Goal: Book appointment/travel/reservation

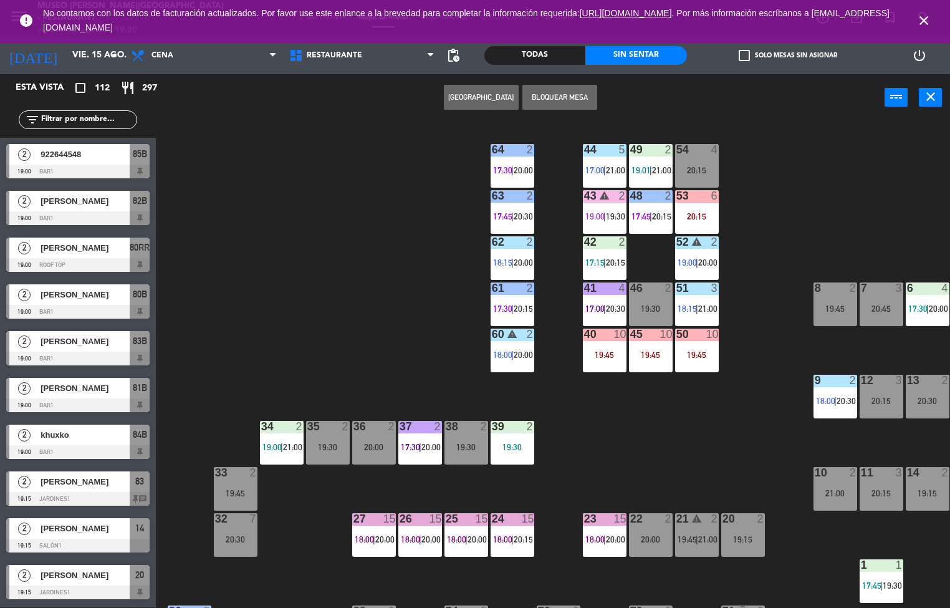
scroll to position [416, 0]
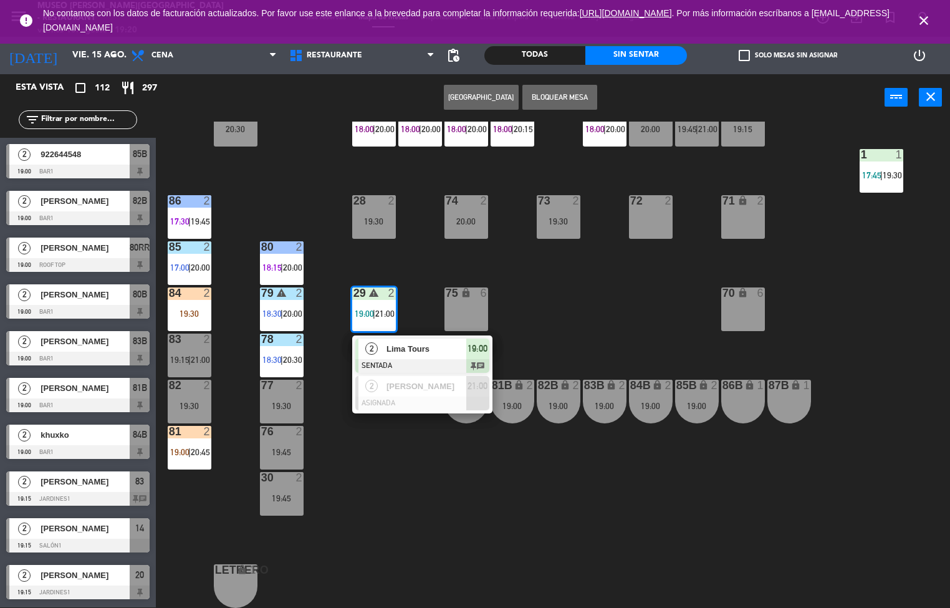
click at [380, 324] on div "29 warning 2 19:00 | 21:00" at bounding box center [374, 309] width 44 height 44
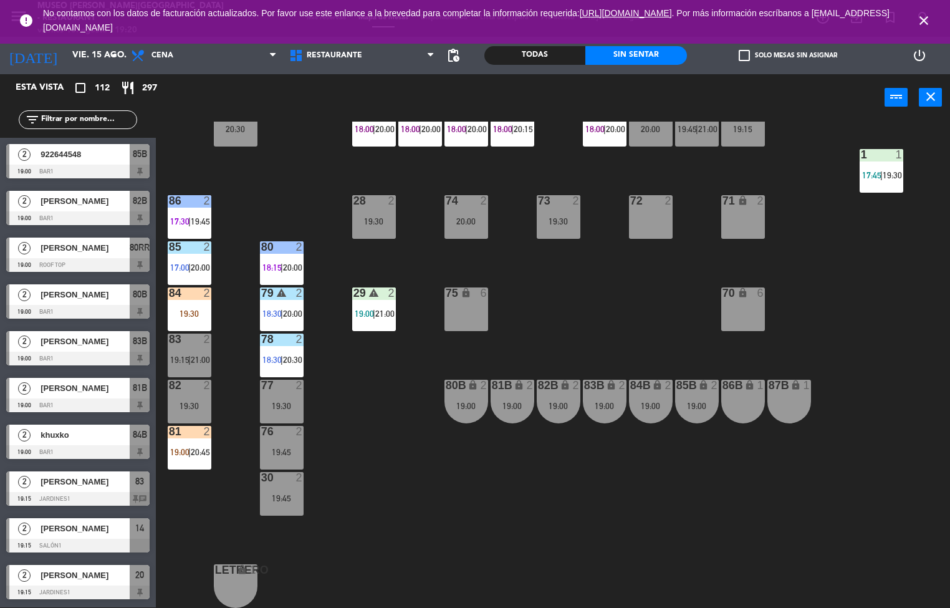
click at [363, 309] on span "19:00" at bounding box center [364, 314] width 19 height 10
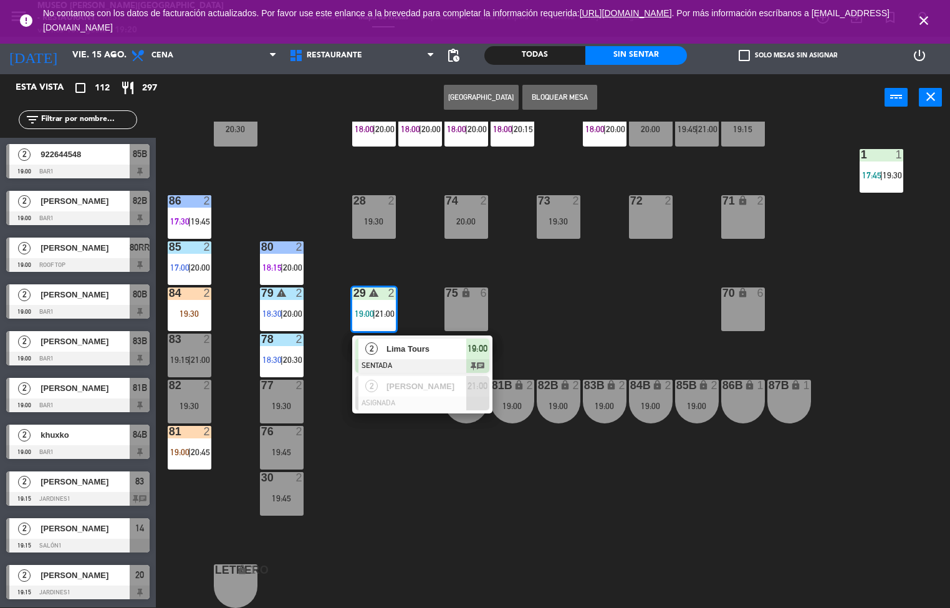
click at [380, 340] on div "2" at bounding box center [371, 348] width 27 height 21
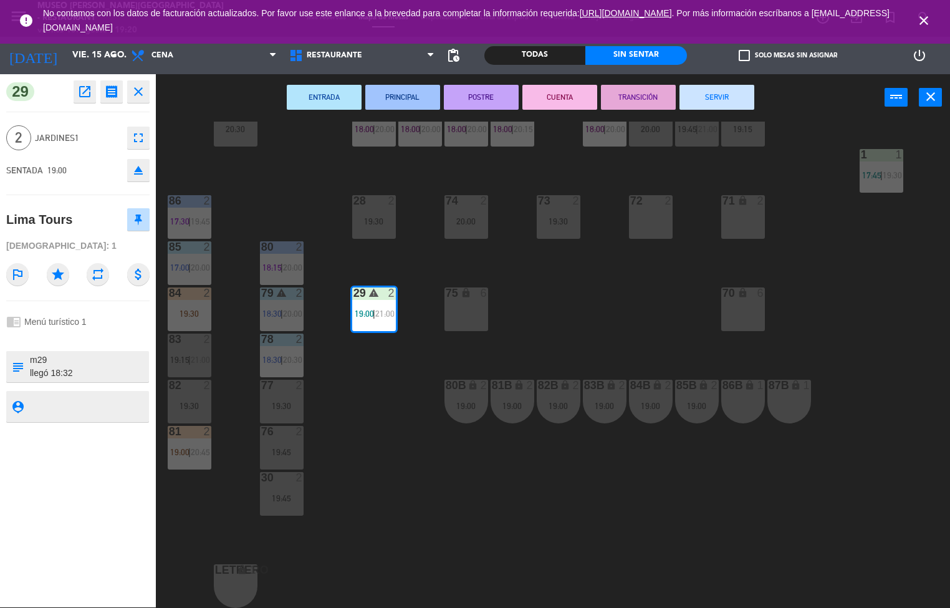
click at [249, 191] on div "44 5 17:00 | 21:00 49 2 19:01 | 21:00 54 4 20:15 64 2 17:30 | 20:00 48 2 17:45 …" at bounding box center [557, 365] width 785 height 486
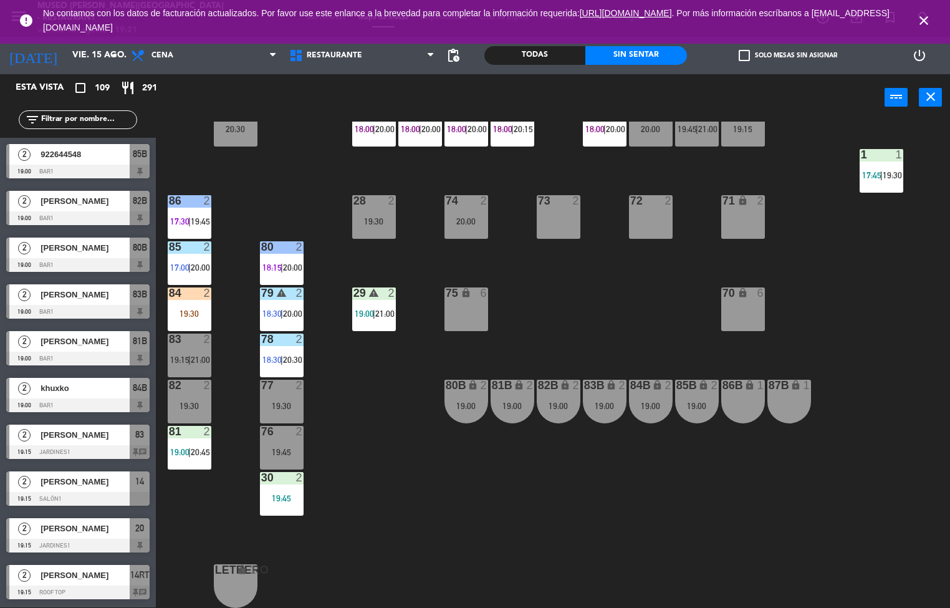
click at [271, 494] on div "19:45" at bounding box center [282, 498] width 44 height 9
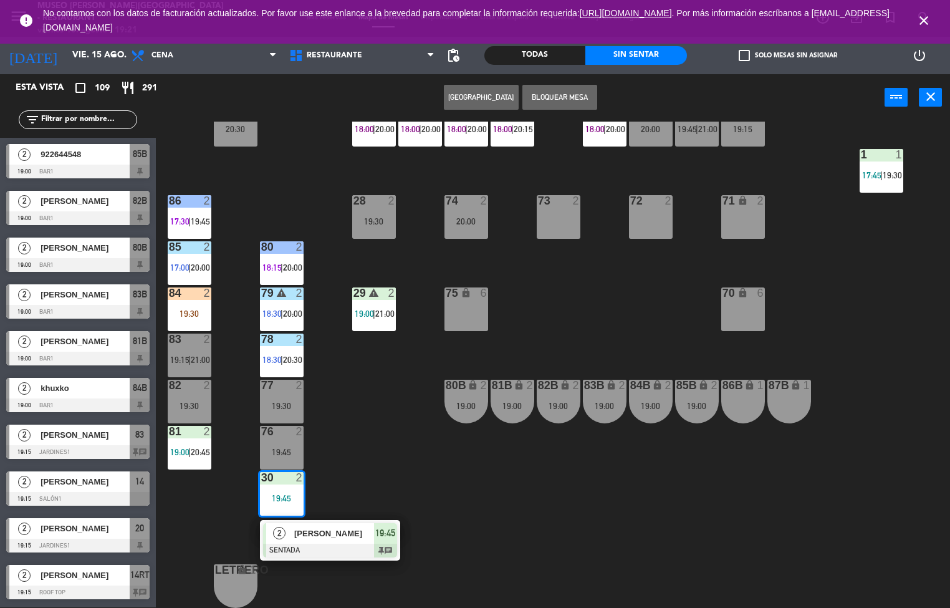
click at [304, 544] on div at bounding box center [330, 551] width 134 height 14
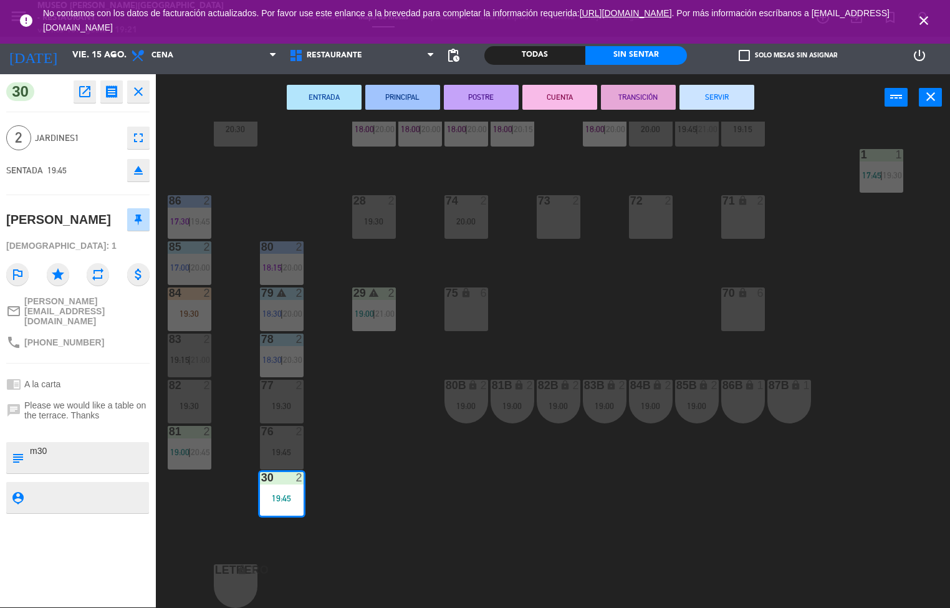
click at [343, 578] on div "44 5 17:00 | 21:00 49 2 19:01 | 21:00 54 4 20:15 64 2 17:30 | 20:00 48 2 17:45 …" at bounding box center [557, 365] width 785 height 486
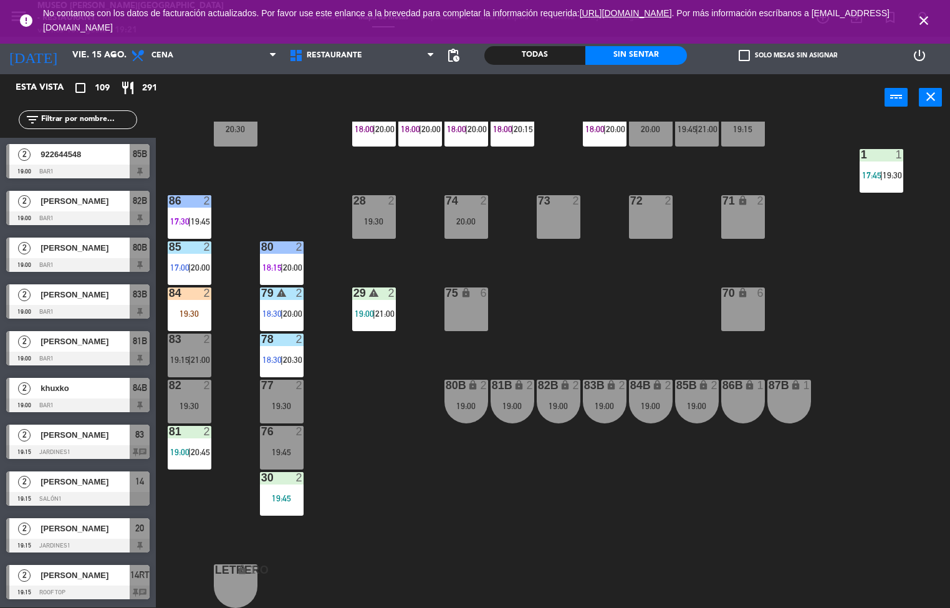
click at [290, 503] on div "30 2 19:45" at bounding box center [282, 494] width 44 height 44
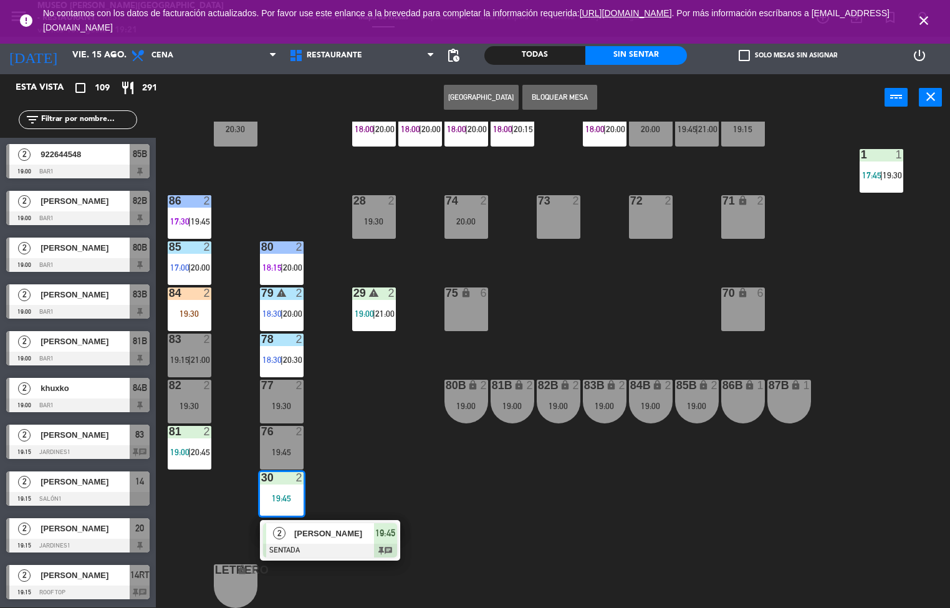
click at [305, 544] on div at bounding box center [330, 551] width 134 height 14
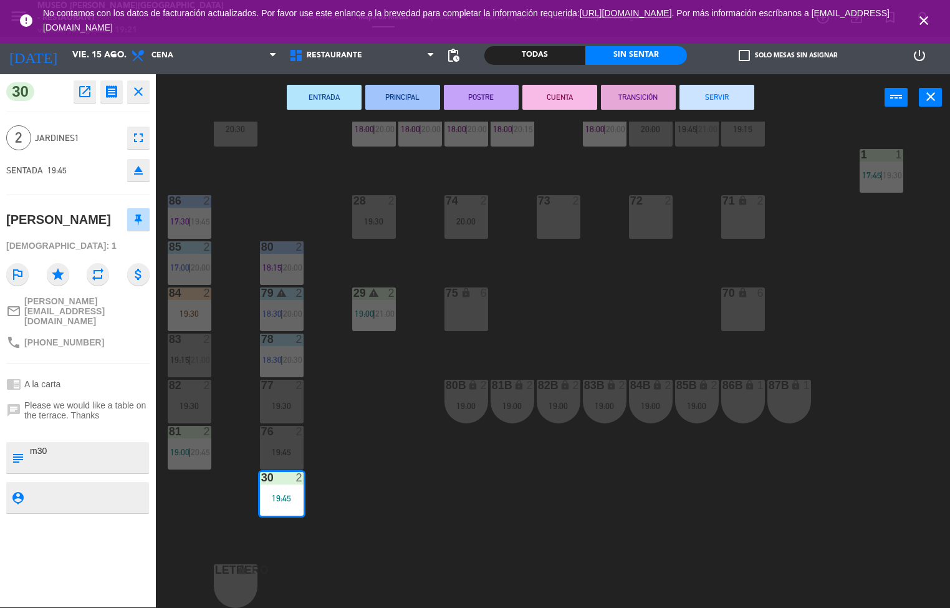
click at [431, 524] on div "44 5 17:00 | 21:00 49 2 19:01 | 21:00 54 4 20:15 64 2 17:30 | 20:00 48 2 17:45 …" at bounding box center [557, 365] width 785 height 486
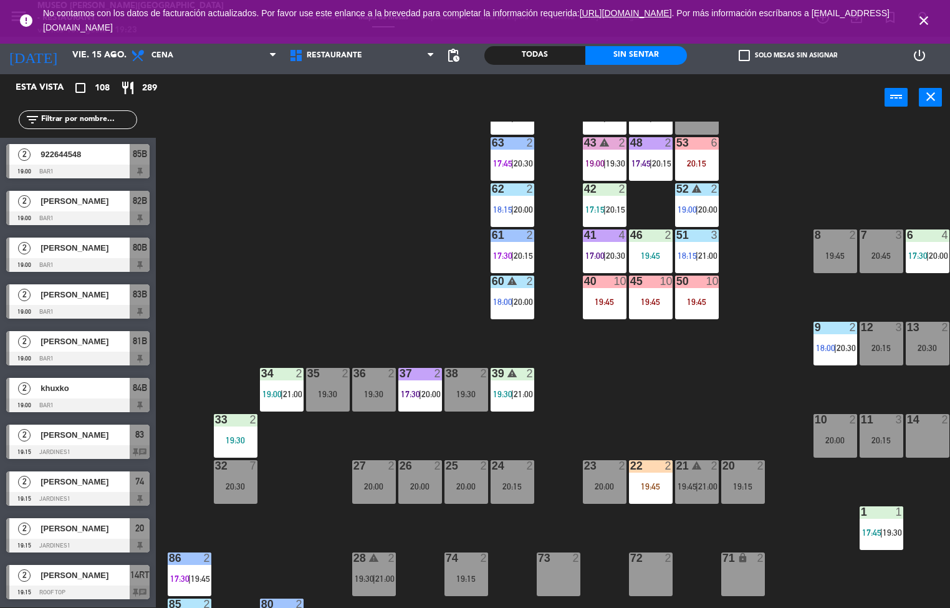
scroll to position [47, 0]
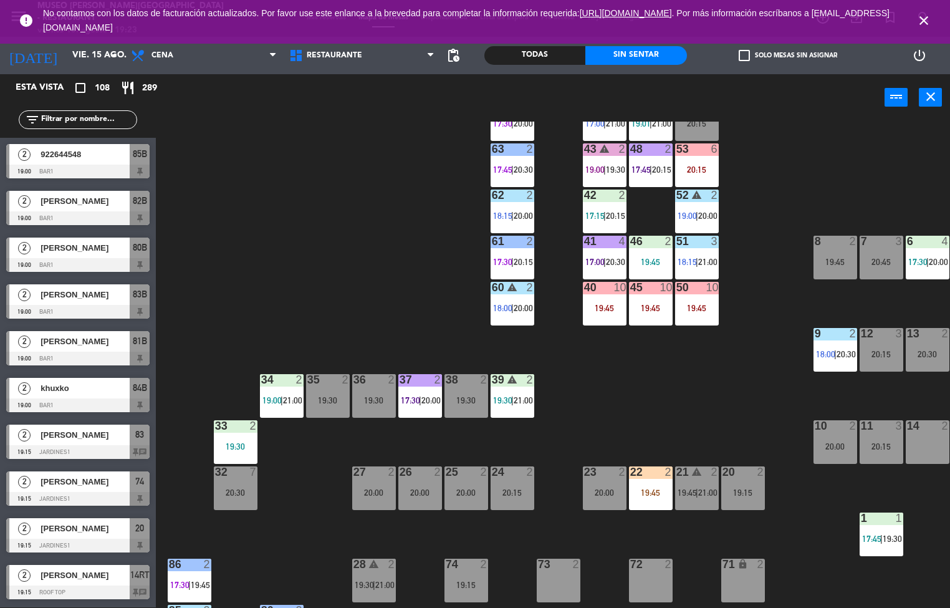
click at [247, 421] on div "2" at bounding box center [256, 425] width 21 height 11
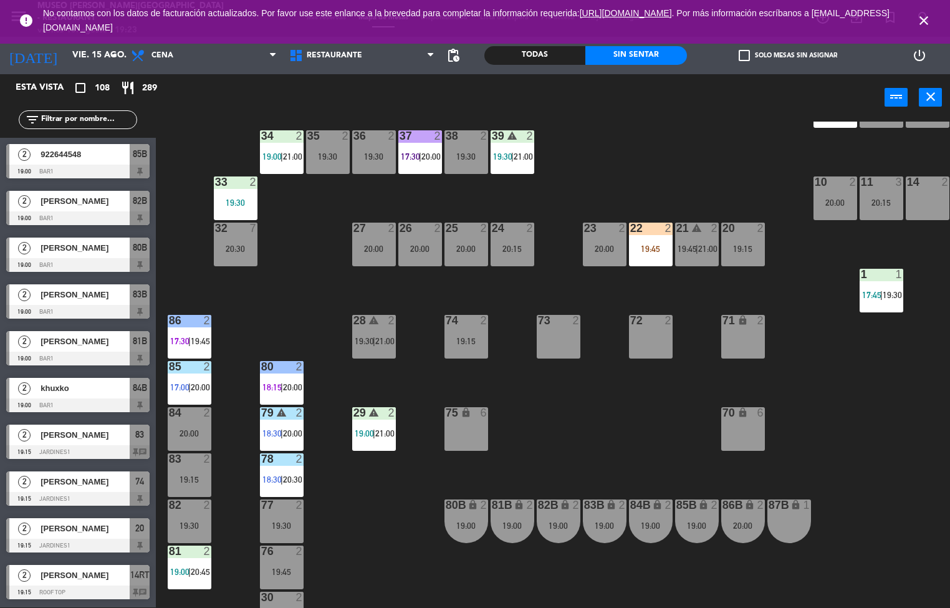
scroll to position [257, 0]
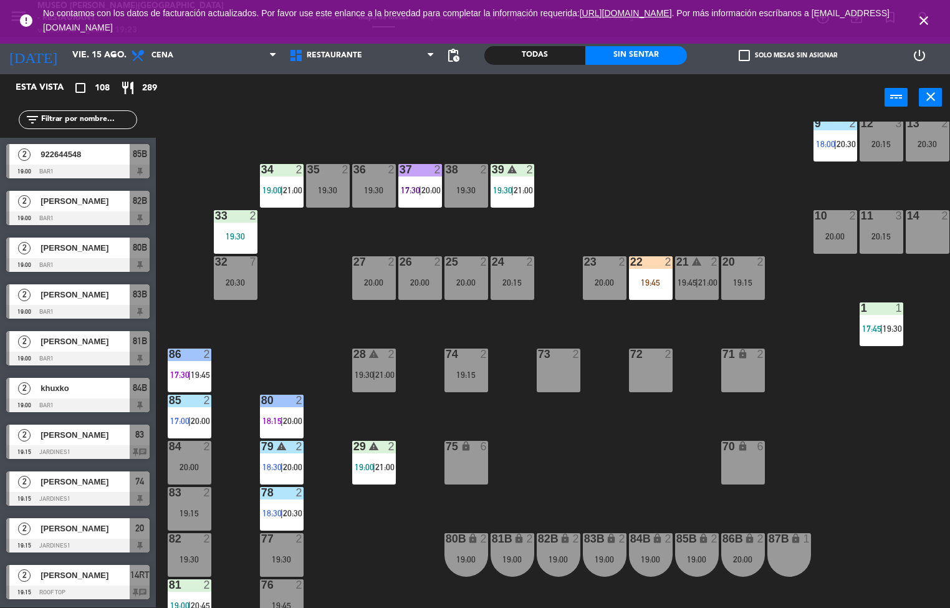
click at [273, 200] on div "34 2 19:00 | 21:00" at bounding box center [282, 186] width 44 height 44
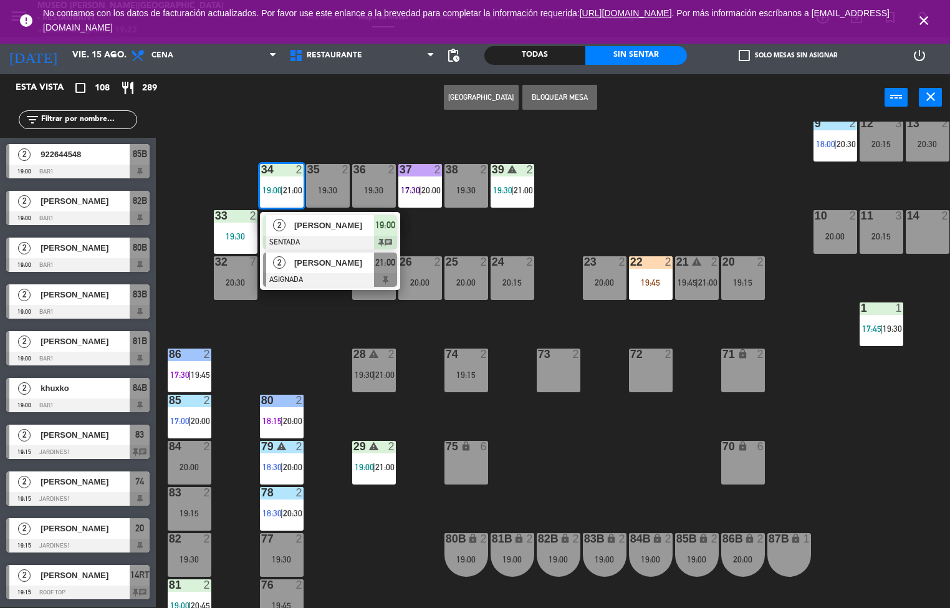
click at [322, 259] on span "[PERSON_NAME]" at bounding box center [334, 262] width 80 height 13
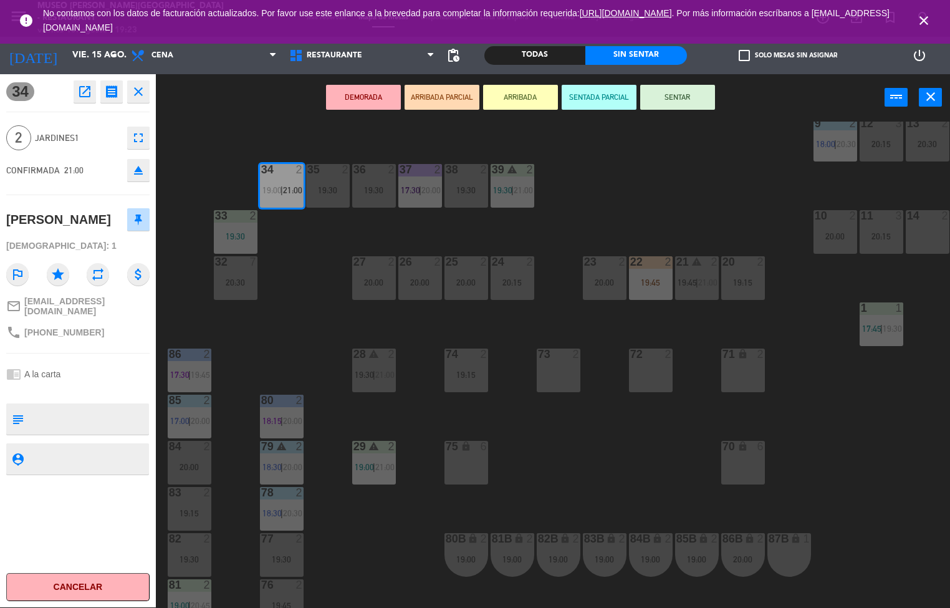
click at [285, 324] on div "44 5 17:00 | 21:00 49 2 19:01 | 21:00 54 4 20:15 64 2 17:30 | 20:00 48 2 17:45 …" at bounding box center [557, 365] width 785 height 486
click at [243, 225] on div "33 2 19:30" at bounding box center [236, 232] width 44 height 44
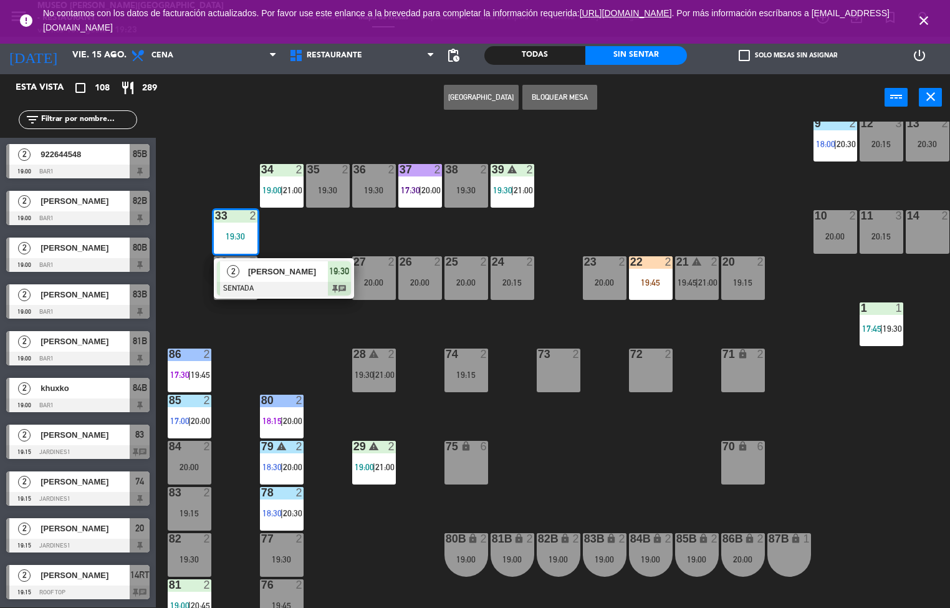
click at [277, 271] on span "[PERSON_NAME]" at bounding box center [288, 271] width 80 height 13
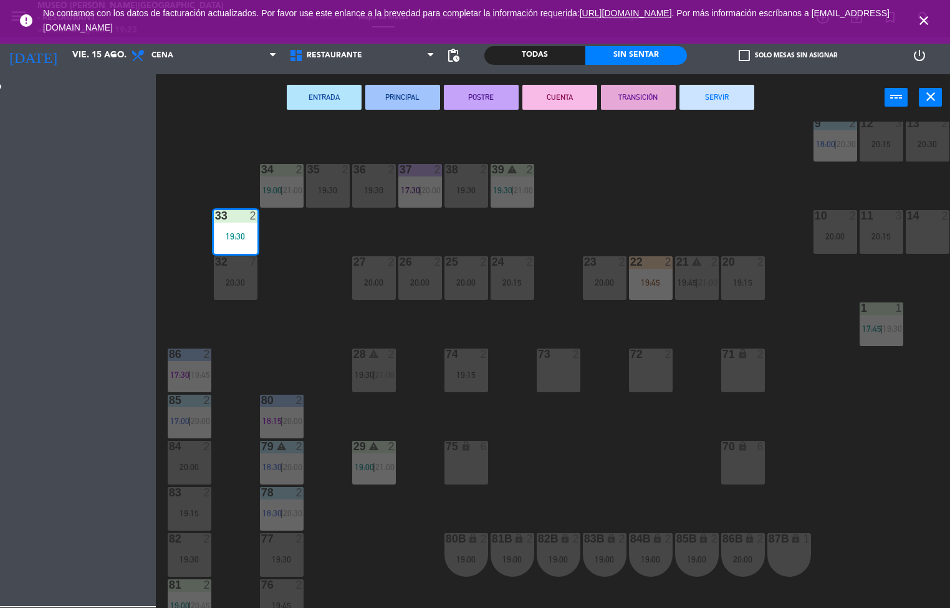
scroll to position [1, 0]
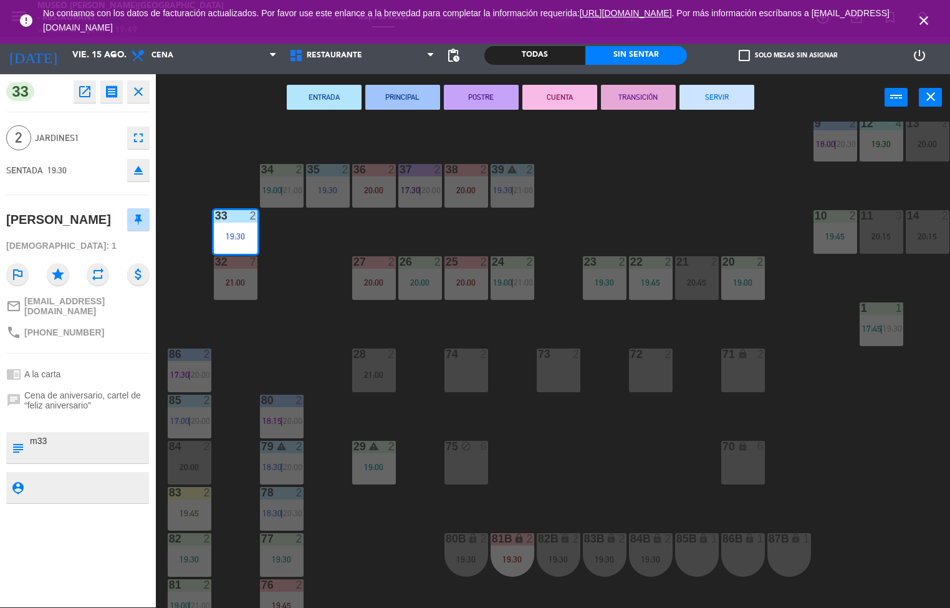
click at [141, 94] on icon "close" at bounding box center [138, 91] width 15 height 15
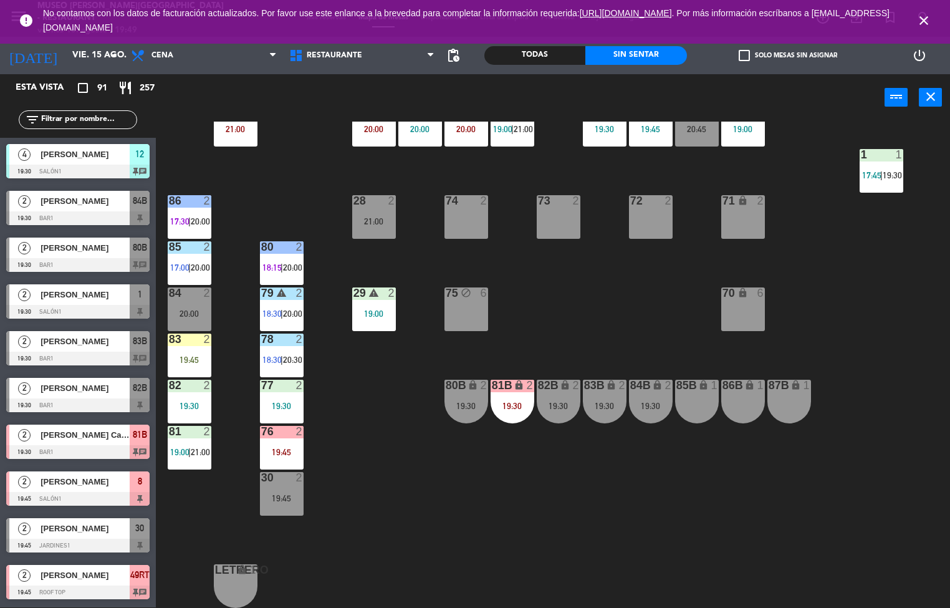
scroll to position [412, 0]
click at [187, 309] on div "20:00" at bounding box center [190, 313] width 44 height 9
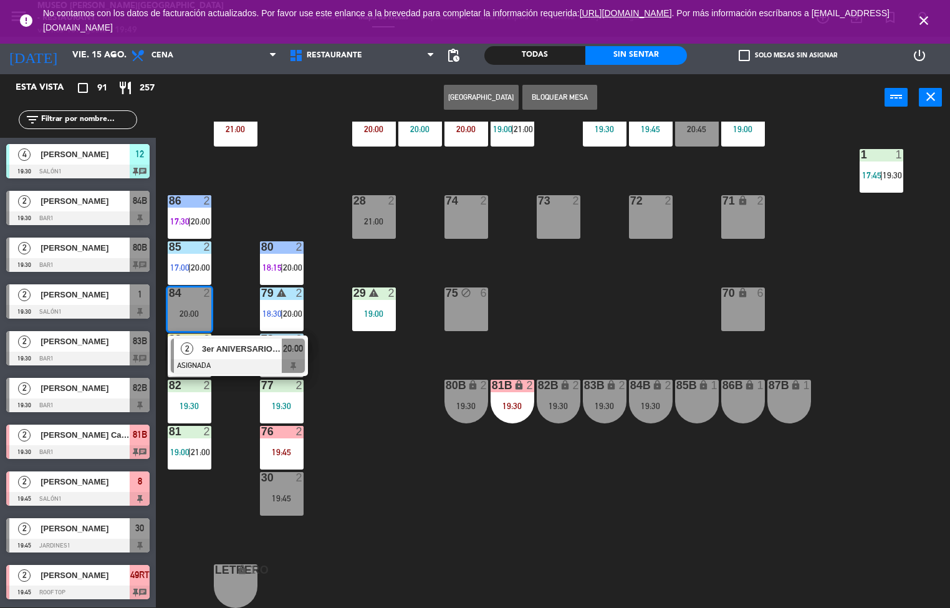
click at [243, 346] on span "3er ANIVERSARIO [PERSON_NAME] Y [PERSON_NAME]" at bounding box center [242, 348] width 80 height 13
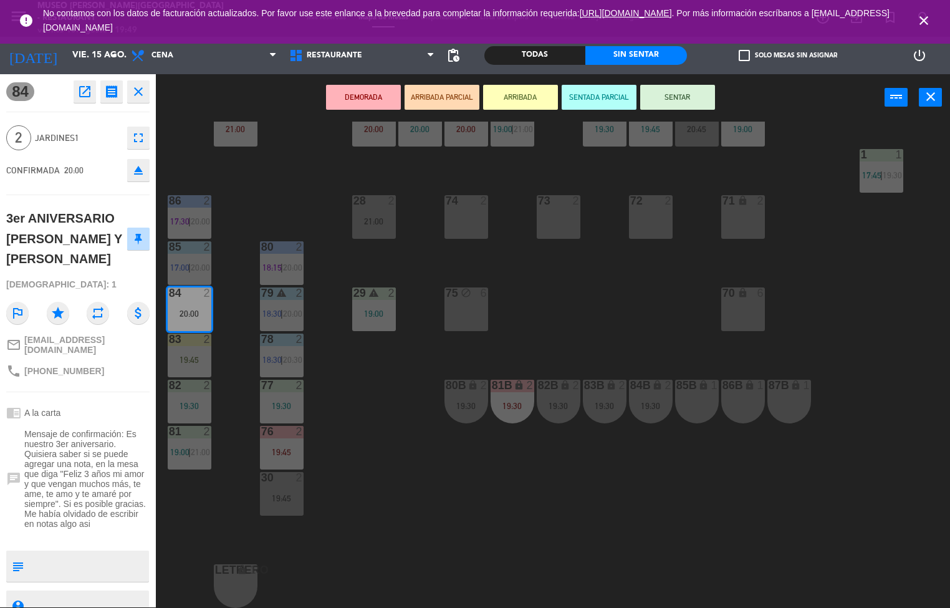
click at [82, 89] on icon "open_in_new" at bounding box center [84, 91] width 15 height 15
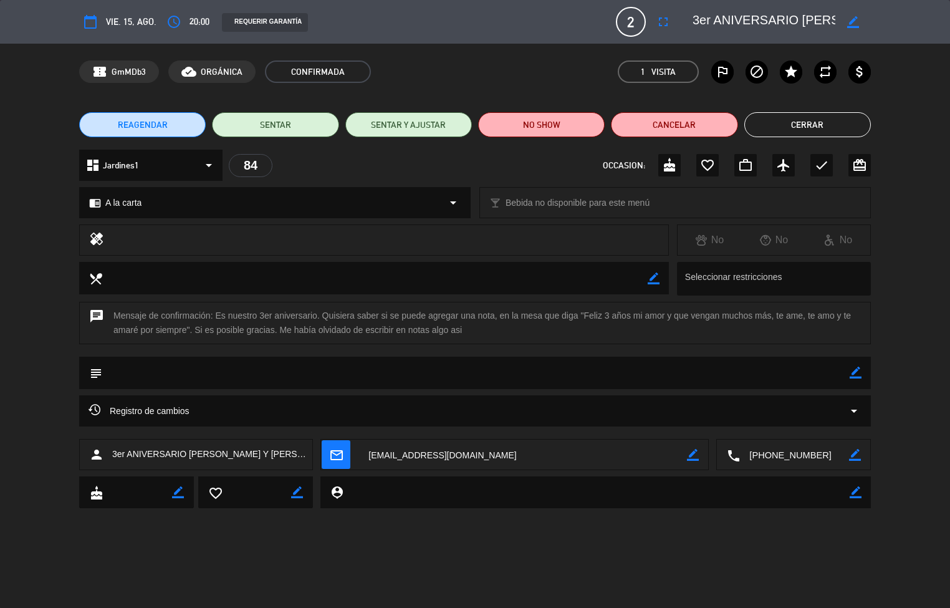
click at [808, 124] on button "Cerrar" at bounding box center [807, 124] width 127 height 25
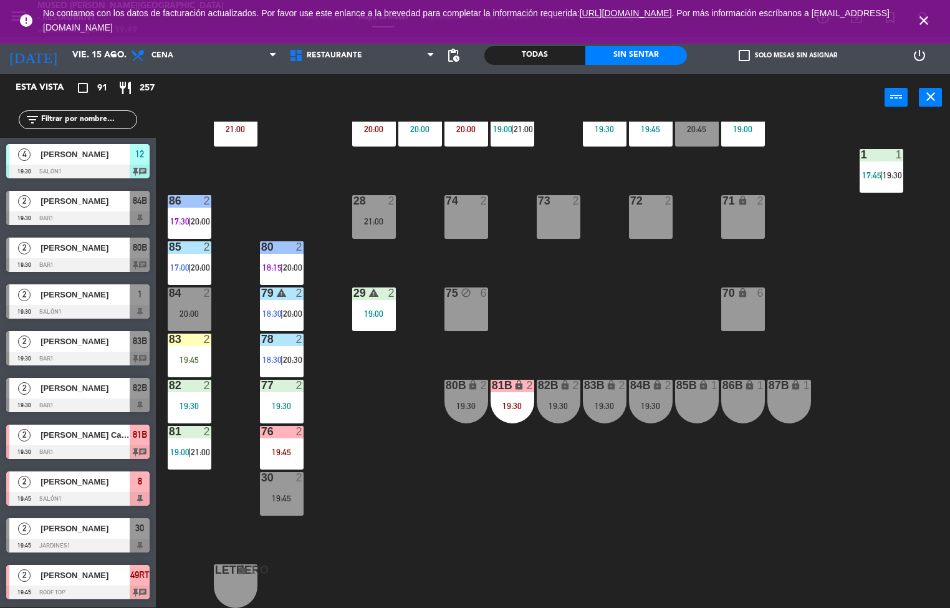
scroll to position [1, 0]
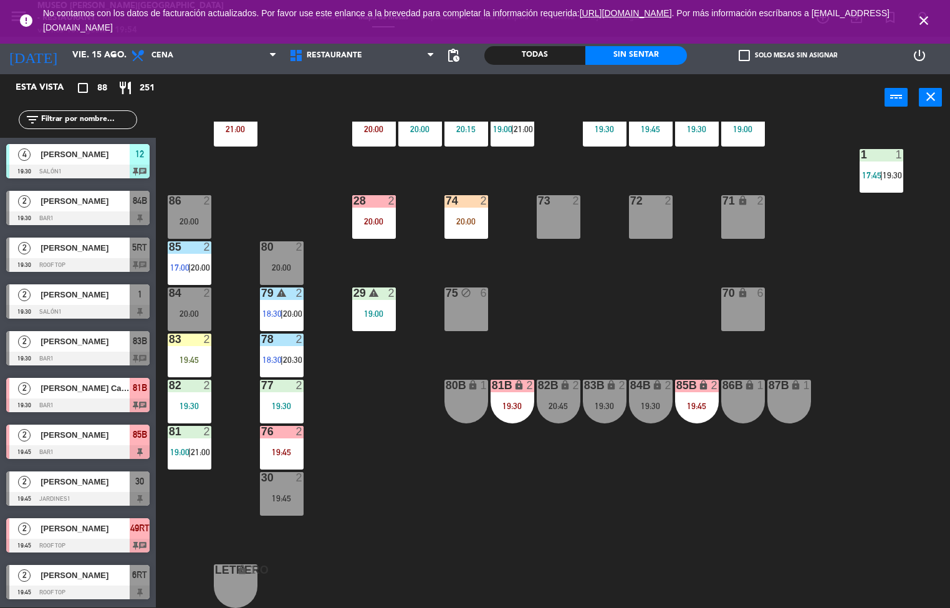
click at [408, 529] on div "44 5 17:00 | 21:00 49 2 19:01 | 21:00 54 4 20:15 64 2 17:30 | 20:00 48 2 17:45 …" at bounding box center [557, 365] width 785 height 486
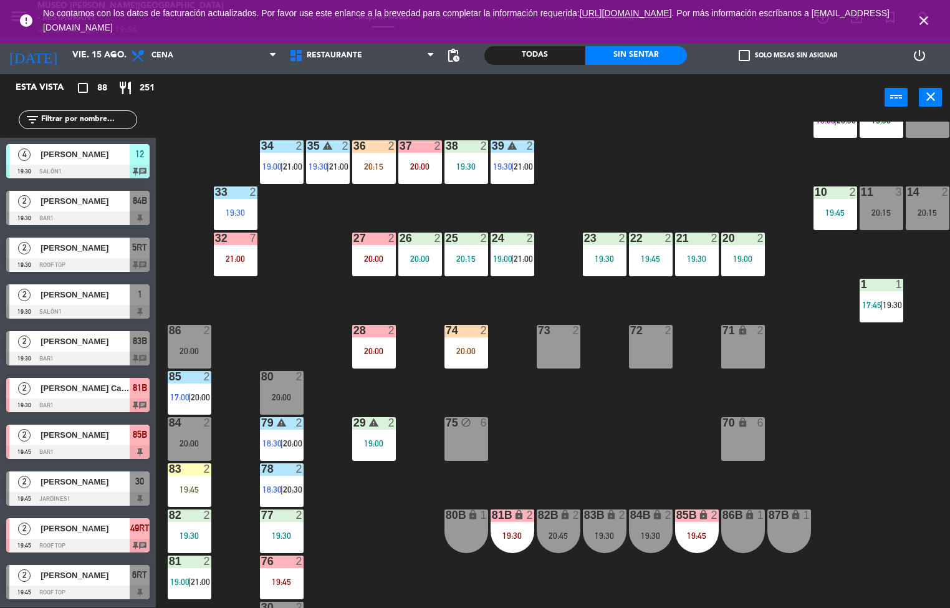
scroll to position [268, 0]
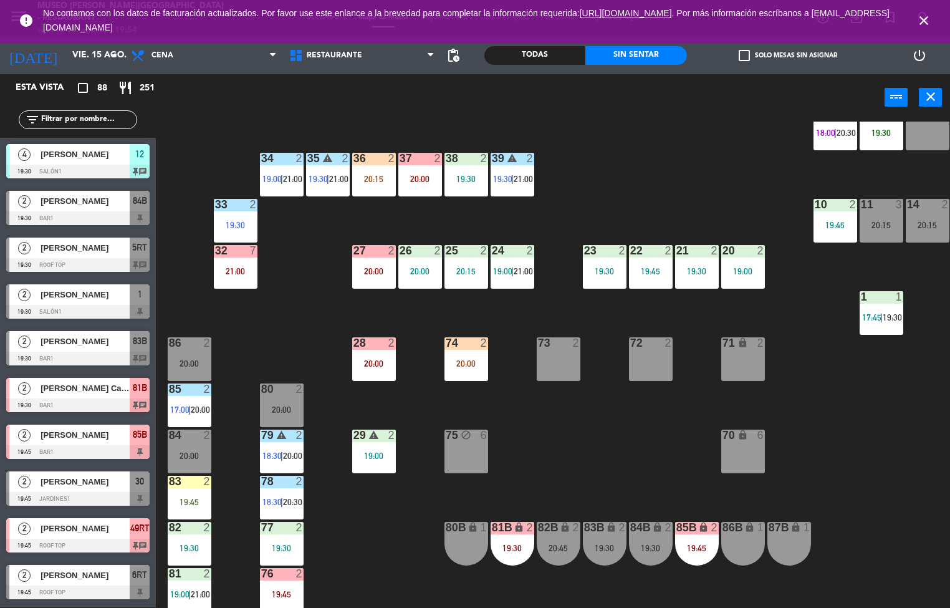
click at [459, 178] on div "19:30" at bounding box center [466, 179] width 44 height 9
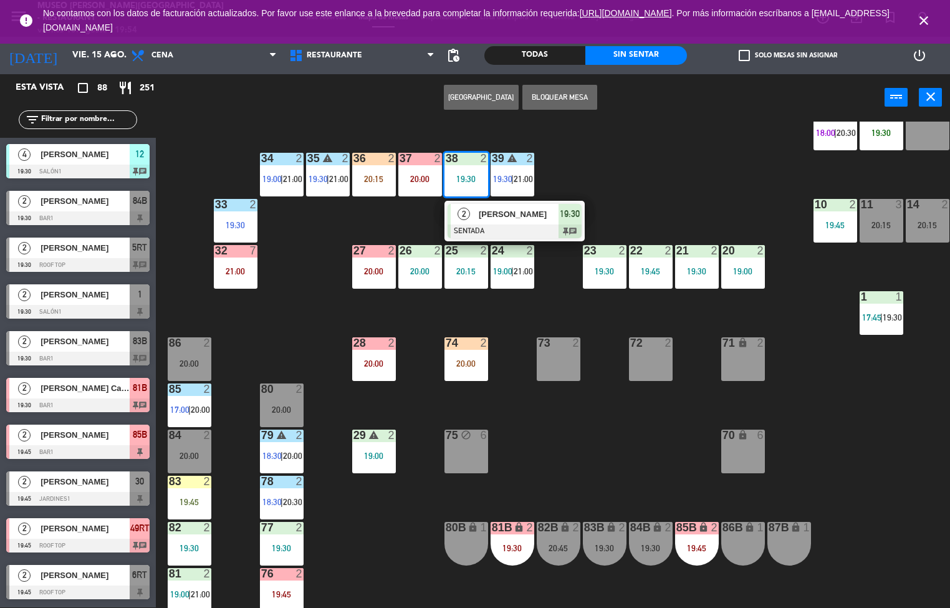
click at [534, 228] on div at bounding box center [515, 231] width 134 height 14
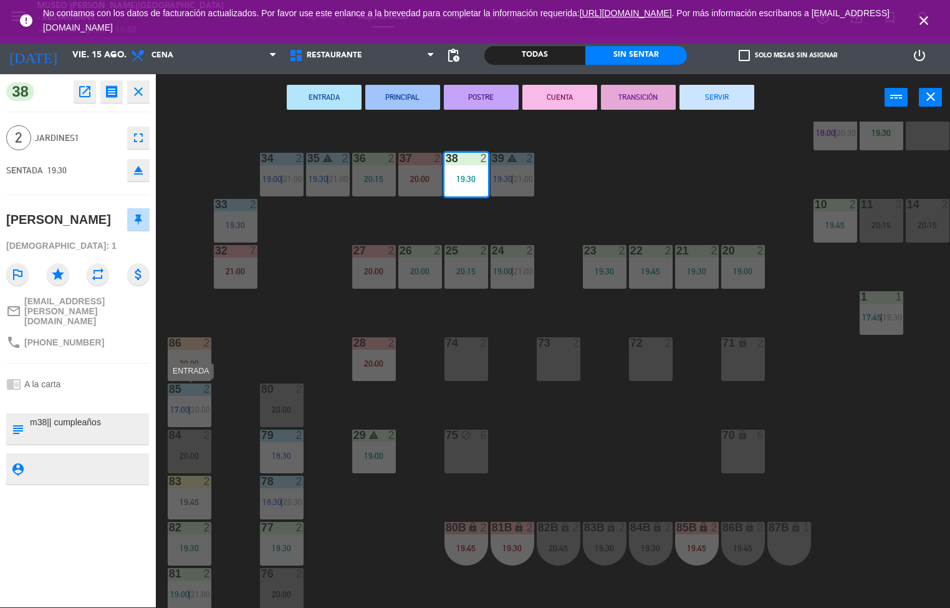
click at [596, 434] on div "44 5 17:00 | 21:00 49 2 19:01 | 21:00 54 4 20:15 64 2 17:30 | 20:00 48 2 17:45 …" at bounding box center [557, 365] width 785 height 486
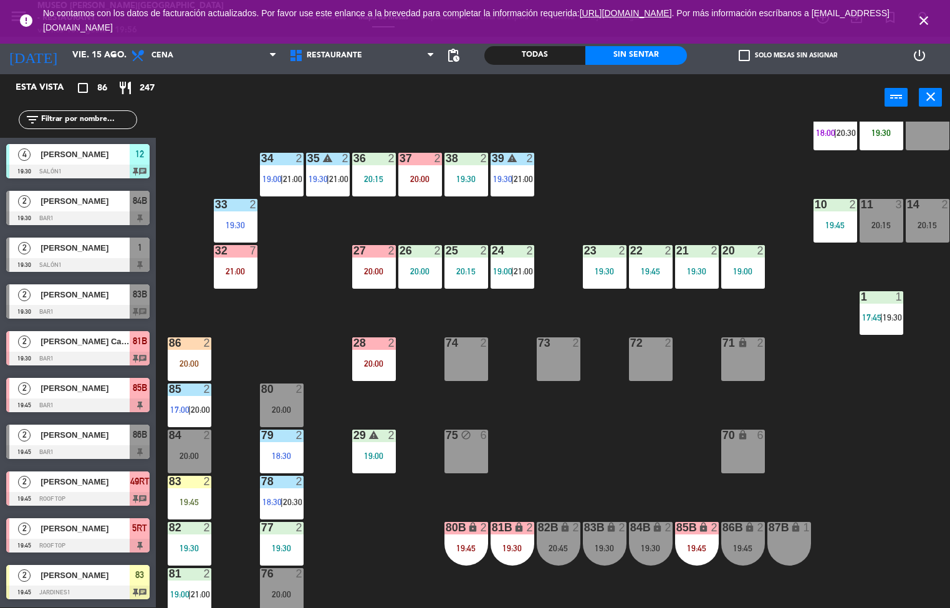
click at [361, 182] on div "20:15" at bounding box center [374, 179] width 44 height 9
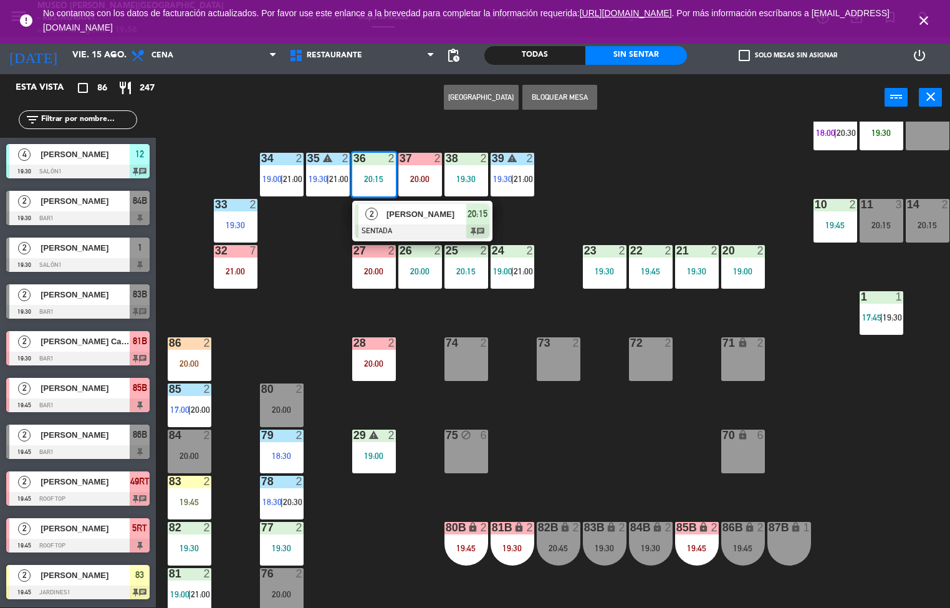
click at [440, 217] on span "[PERSON_NAME]" at bounding box center [426, 214] width 80 height 13
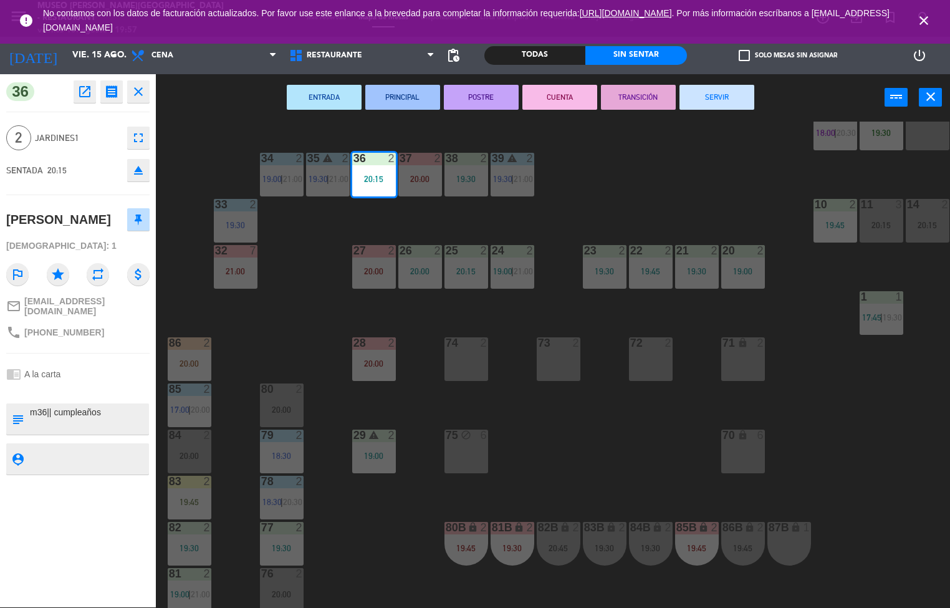
click at [400, 550] on div "44 5 17:00 | 21:00 49 2 19:01 | 21:00 54 4 20:15 64 2 17:30 | 20:00 48 2 17:45 …" at bounding box center [557, 365] width 785 height 486
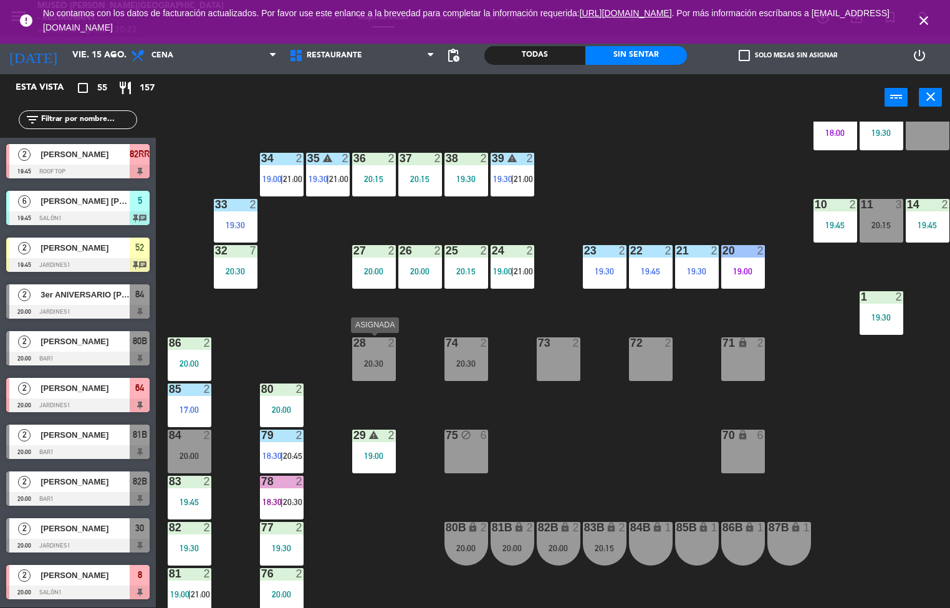
click at [282, 405] on div "20:00" at bounding box center [282, 409] width 44 height 9
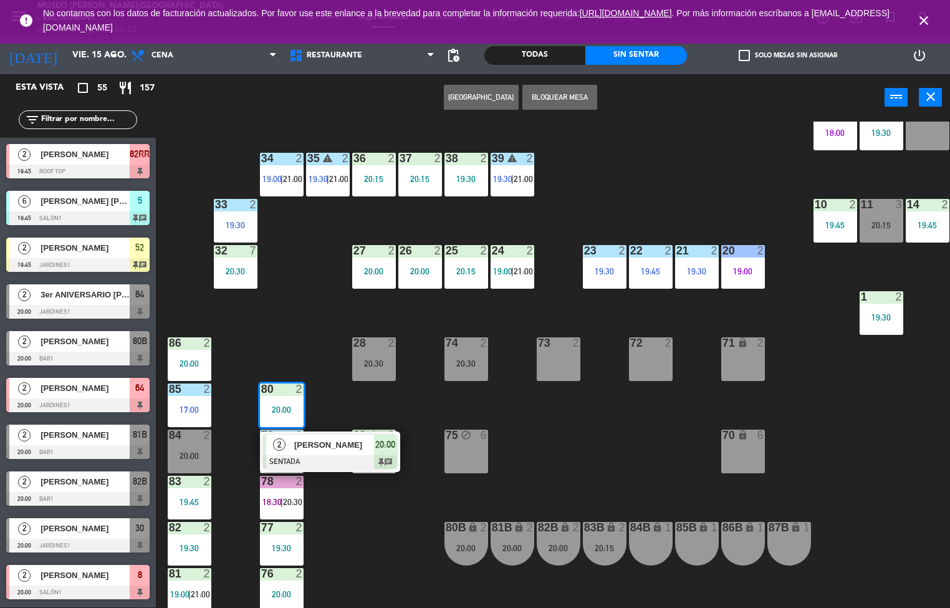
click at [307, 299] on div "44 4 20:45 49 2 19:01 | 21:00 54 4 20:15 64 2 17:30 | 20:00 48 2 20:15 53 3 20:…" at bounding box center [557, 365] width 785 height 486
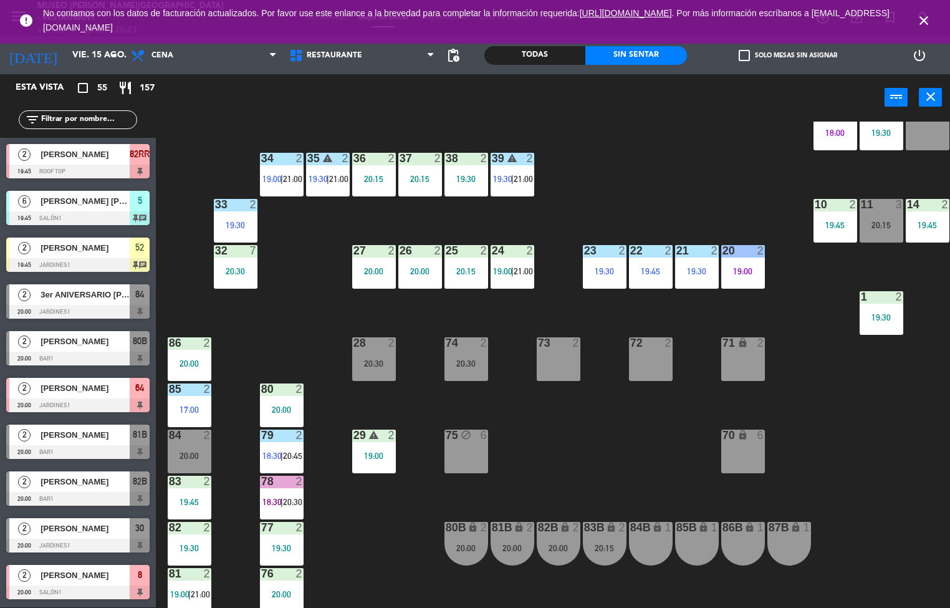
click at [290, 438] on div at bounding box center [281, 434] width 21 height 11
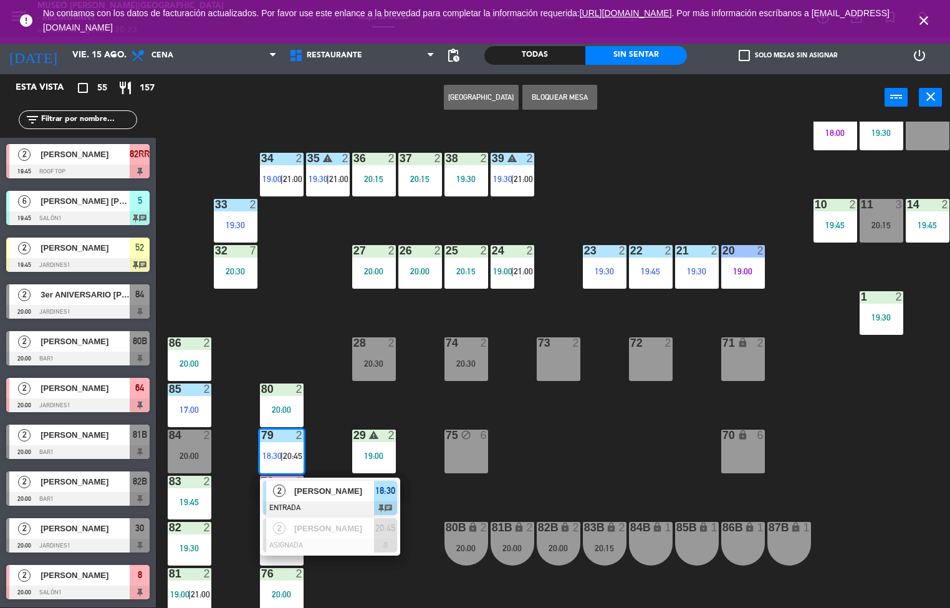
click at [337, 490] on span "[PERSON_NAME]" at bounding box center [334, 490] width 80 height 13
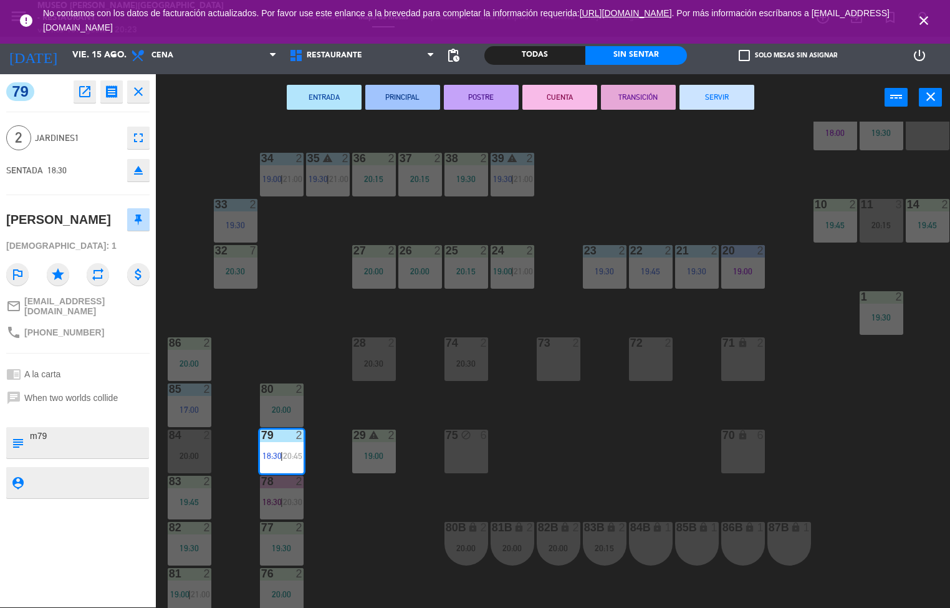
click at [86, 90] on icon "open_in_new" at bounding box center [84, 91] width 15 height 15
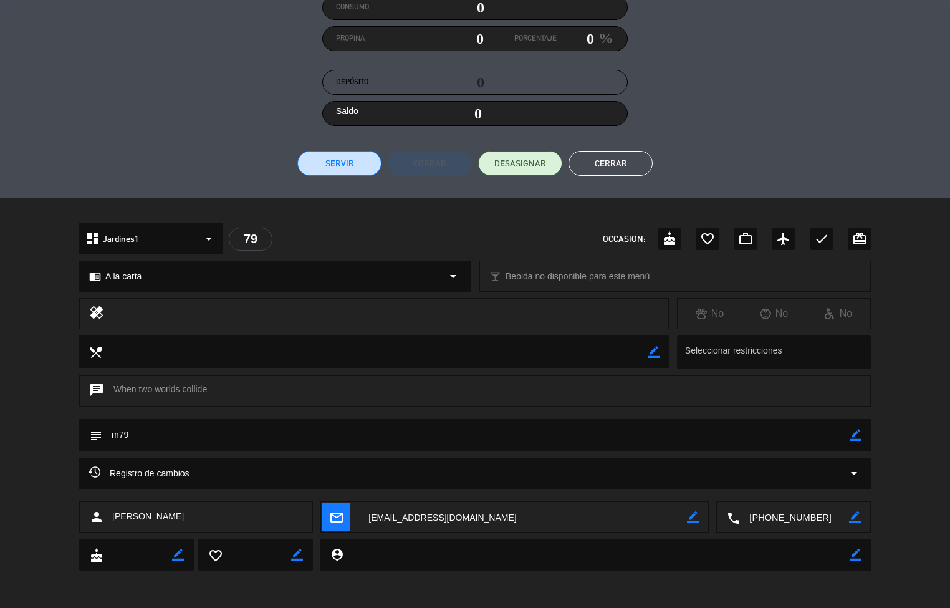
scroll to position [170, 0]
click at [625, 194] on div "Factura # Mesa # 79 Consumo 0 Propina 0 Porcentaje 0 % Depósito 0 Saldo 0 Servi…" at bounding box center [475, 64] width 950 height 268
click at [630, 163] on button "Cerrar" at bounding box center [610, 163] width 84 height 25
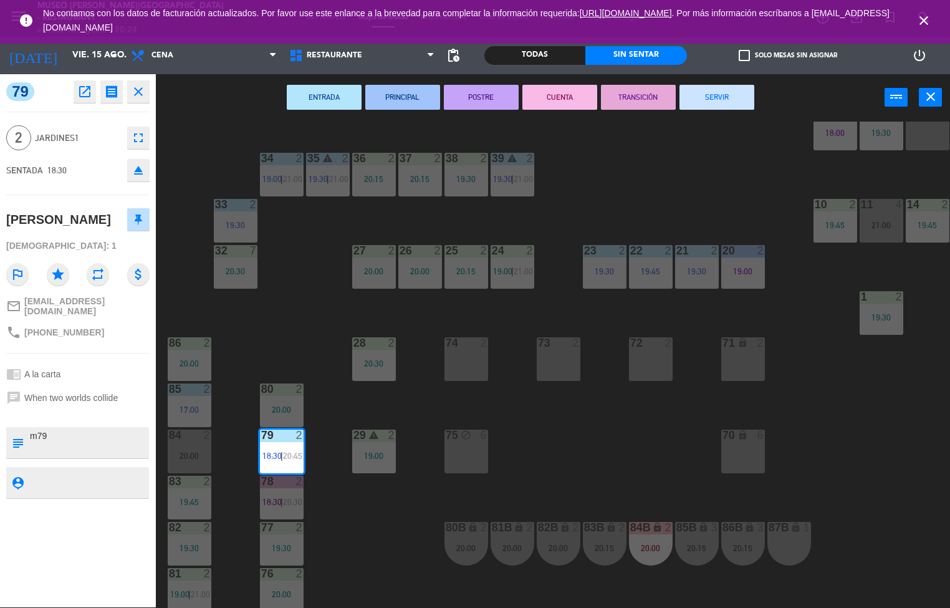
click at [413, 557] on div "44 5 49 2 19:01 | 21:00 54 4 20:15 64 2 17:30 | 20:00 48 2 20:15 53 3 20:30 63 …" at bounding box center [557, 365] width 785 height 486
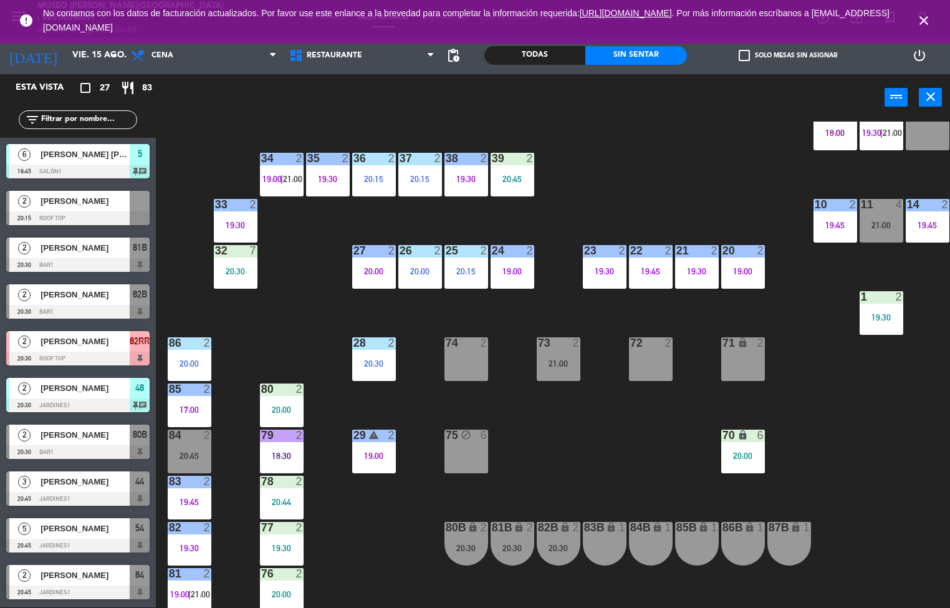
scroll to position [357, 0]
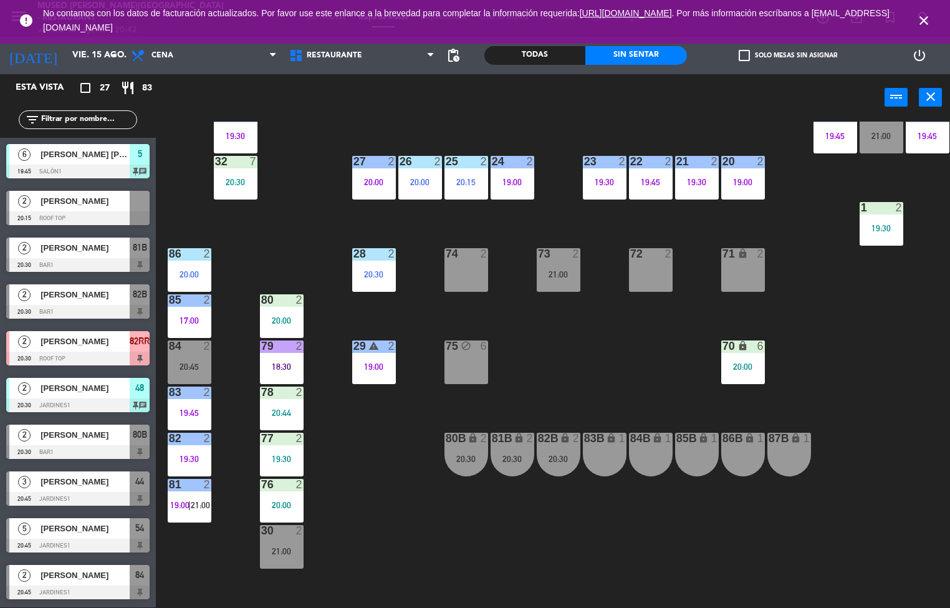
click at [412, 553] on div "44 3 20:45 49 2 19:01 | 21:00 54 5 20:45 64 2 17:30 48 2 20:30 53 3 20:30 63 2 …" at bounding box center [557, 365] width 785 height 486
click at [281, 550] on div "21:00" at bounding box center [282, 551] width 44 height 9
click at [350, 532] on div "44 3 20:45 49 2 19:01 | 21:00 54 5 20:45 64 2 17:30 48 2 20:30 53 3 20:30 63 2 …" at bounding box center [557, 365] width 785 height 486
click at [178, 362] on div "20:45" at bounding box center [190, 366] width 44 height 9
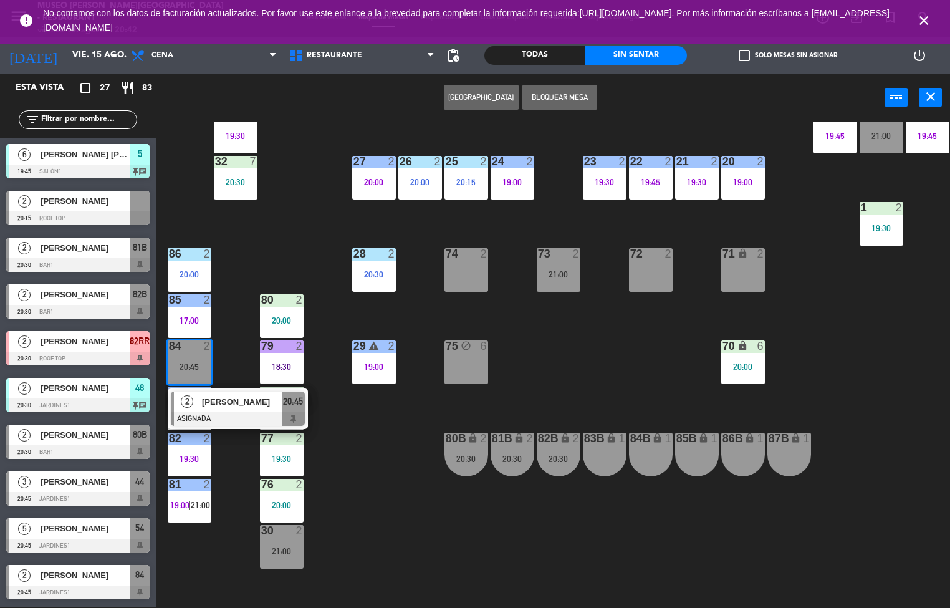
click at [402, 540] on div "44 3 20:45 49 2 19:01 | 21:00 54 5 20:45 64 2 17:30 48 2 20:30 53 3 20:30 63 2 …" at bounding box center [557, 365] width 785 height 486
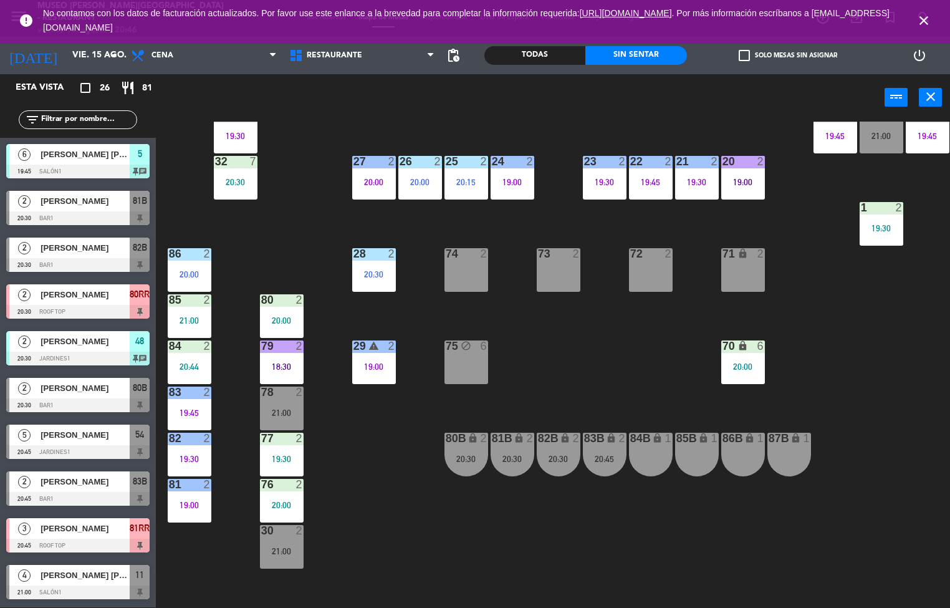
click at [399, 570] on div "44 3 20:45 49 2 19:01 | 21:00 54 5 20:45 64 2 17:30 48 2 20:30 53 3 20:30 63 2 …" at bounding box center [557, 365] width 785 height 486
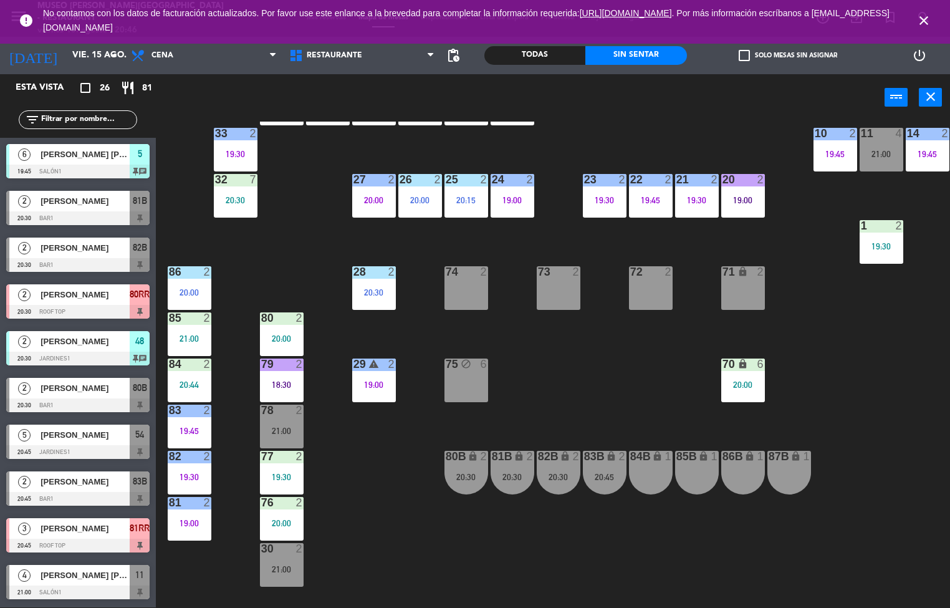
scroll to position [335, 0]
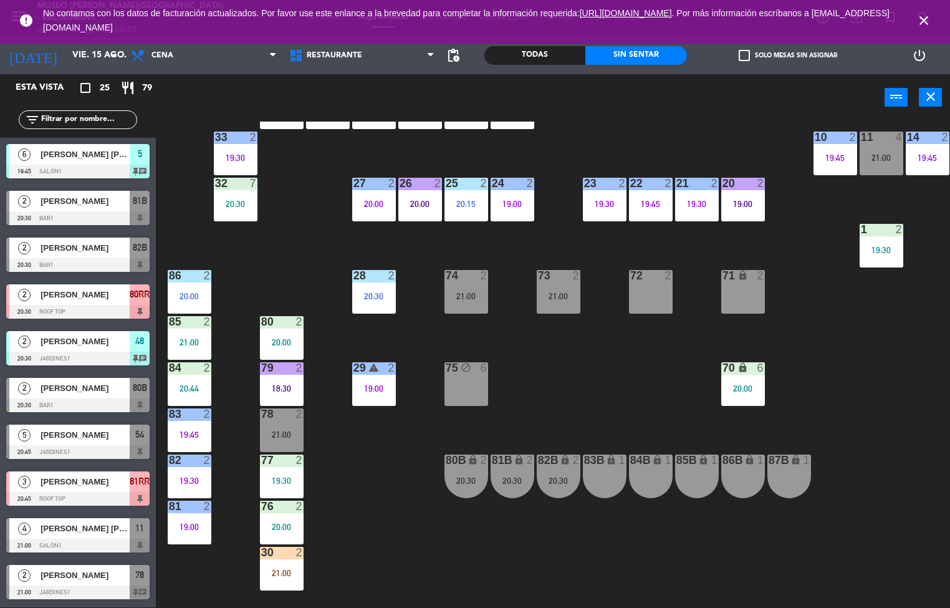
click at [633, 357] on div "44 3 20:45 49 2 19:01 | 21:00 54 5 20:45 64 2 17:30 48 2 20:30 53 3 20:30 63 2 …" at bounding box center [557, 365] width 785 height 486
click at [169, 326] on div "85" at bounding box center [169, 321] width 1 height 11
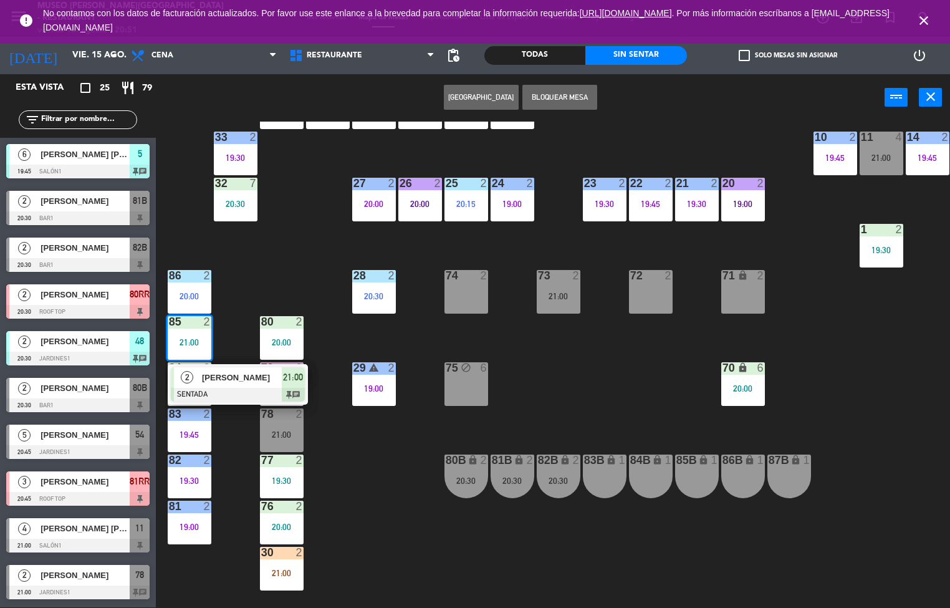
click at [383, 494] on div "44 3 20:45 49 2 19:01 | 21:00 54 5 20:45 64 2 17:30 48 2 20:30 53 3 20:30 63 2 …" at bounding box center [557, 365] width 785 height 486
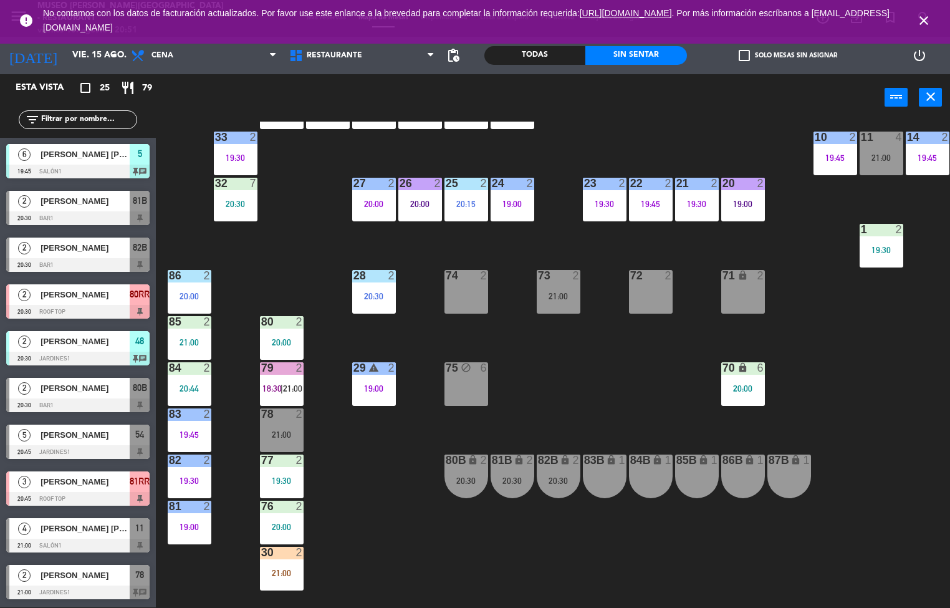
click at [303, 570] on div "21:00" at bounding box center [282, 572] width 44 height 9
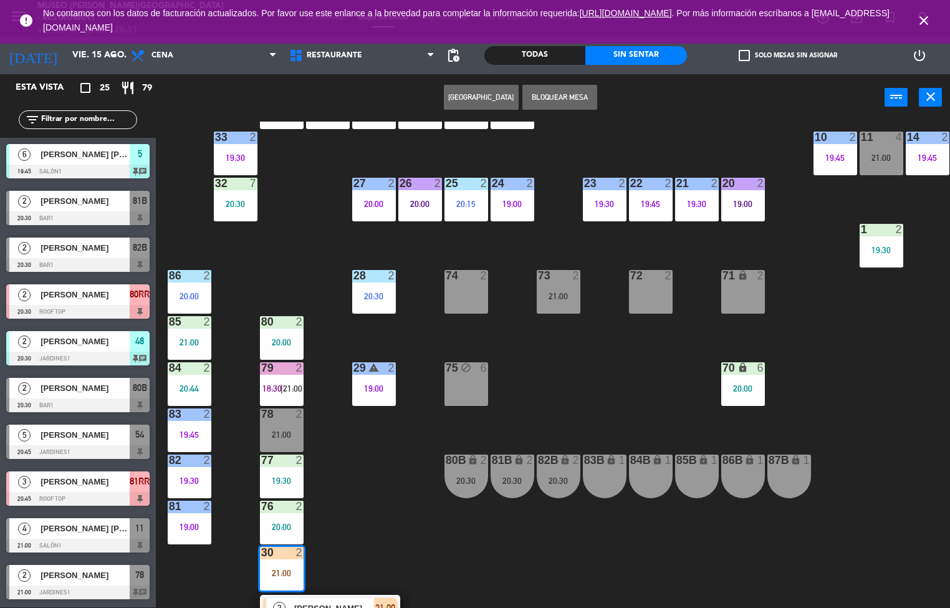
click at [376, 553] on div "44 3 20:45 49 2 19:01 | 21:00 54 5 20:45 64 2 17:30 48 2 20:30 53 3 20:30 63 2 …" at bounding box center [557, 365] width 785 height 486
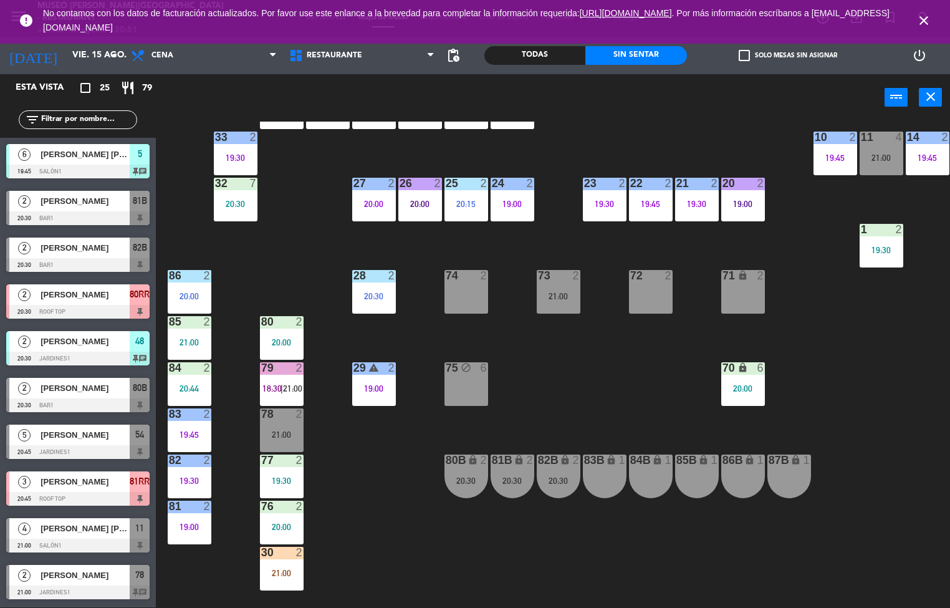
click at [406, 486] on div "44 3 20:45 49 2 19:01 | 21:00 54 5 20:45 64 2 17:30 48 2 20:30 53 3 20:30 63 2 …" at bounding box center [557, 365] width 785 height 486
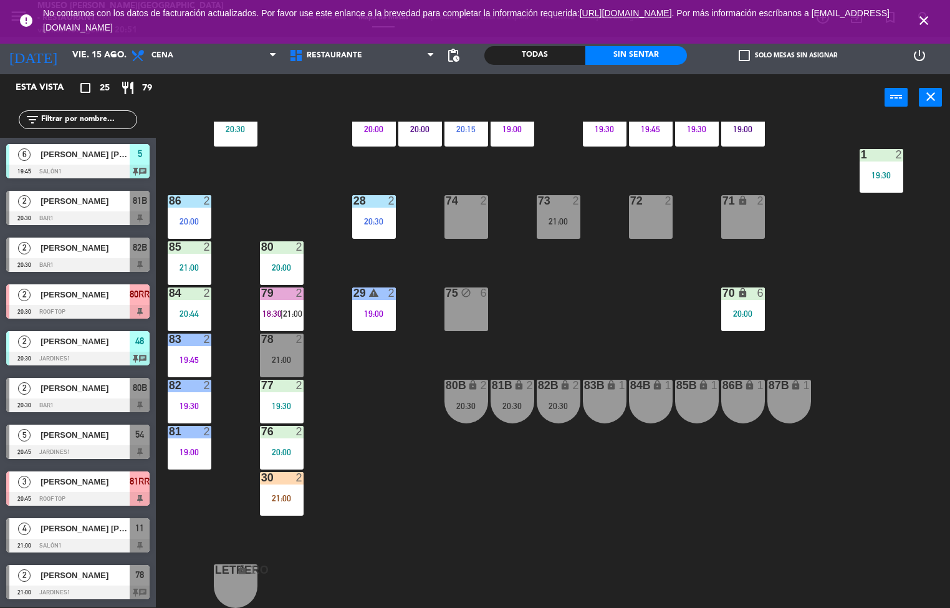
click at [298, 483] on div "30 2 21:00" at bounding box center [282, 494] width 44 height 44
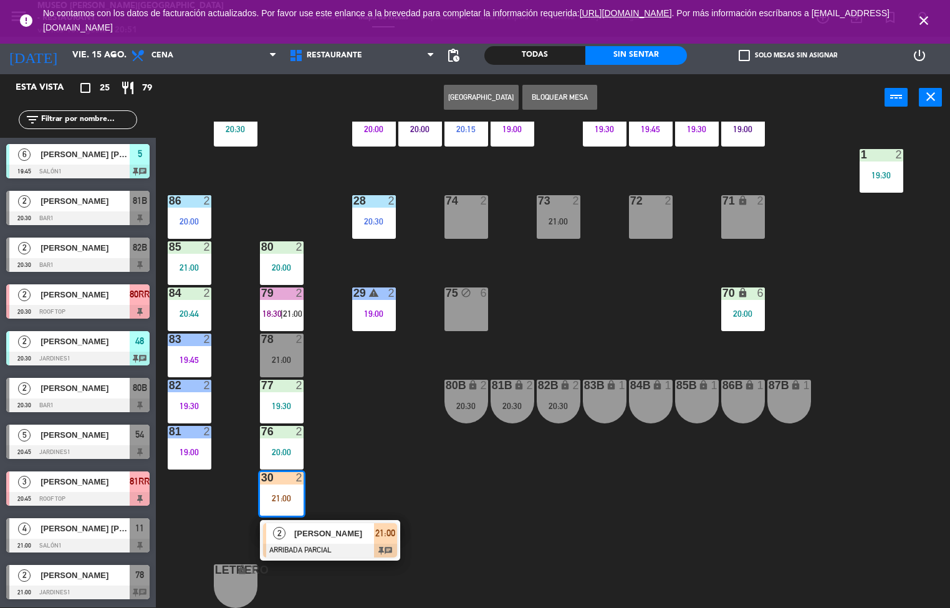
click at [299, 529] on span "[PERSON_NAME]" at bounding box center [334, 533] width 80 height 13
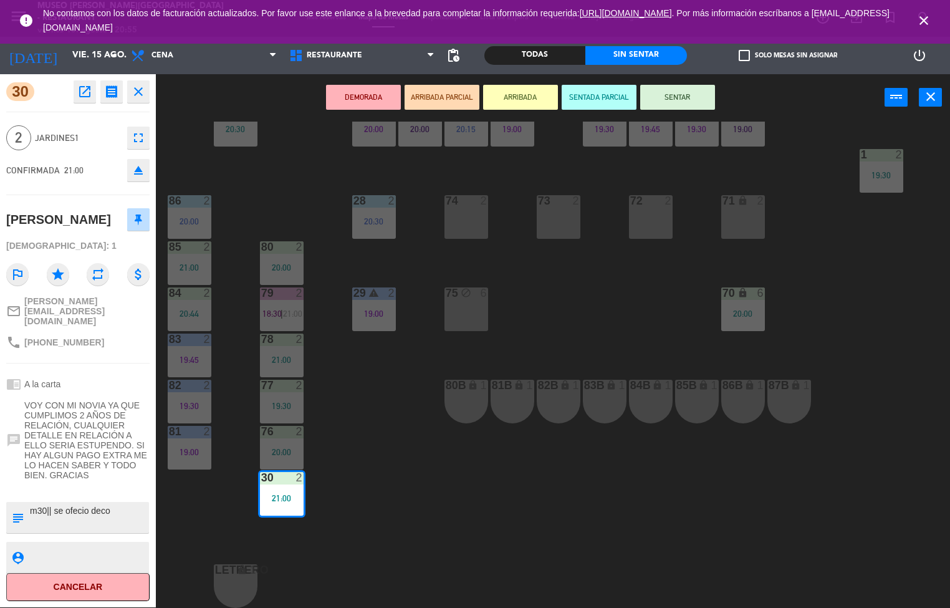
click at [356, 511] on div "44 3 20:45 49 2 19:01 | 21:00 54 5 20:45 64 2 17:30 48 2 20:30 53 3 20:30 63 2 …" at bounding box center [557, 365] width 785 height 486
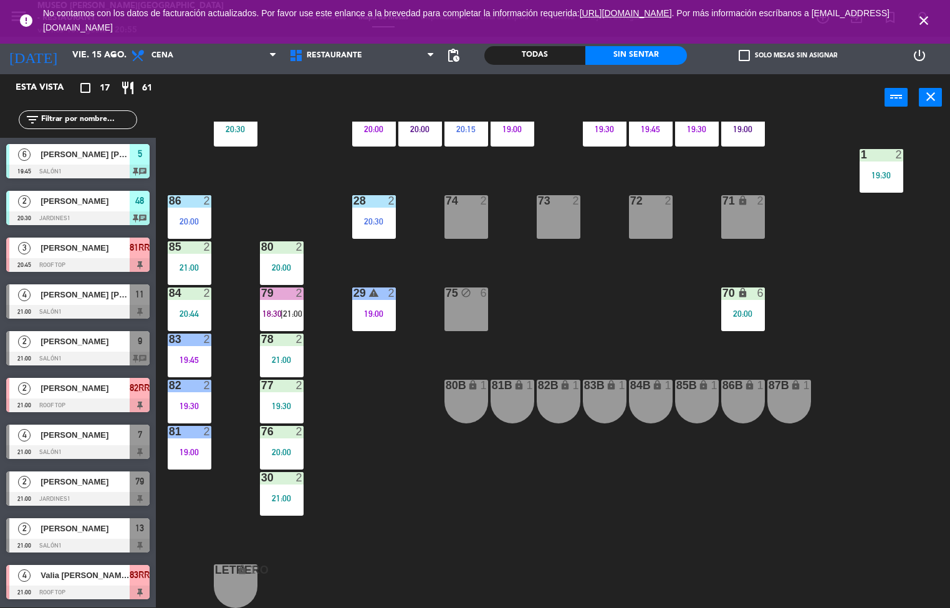
click at [184, 254] on div "85 2 21:00" at bounding box center [190, 263] width 44 height 44
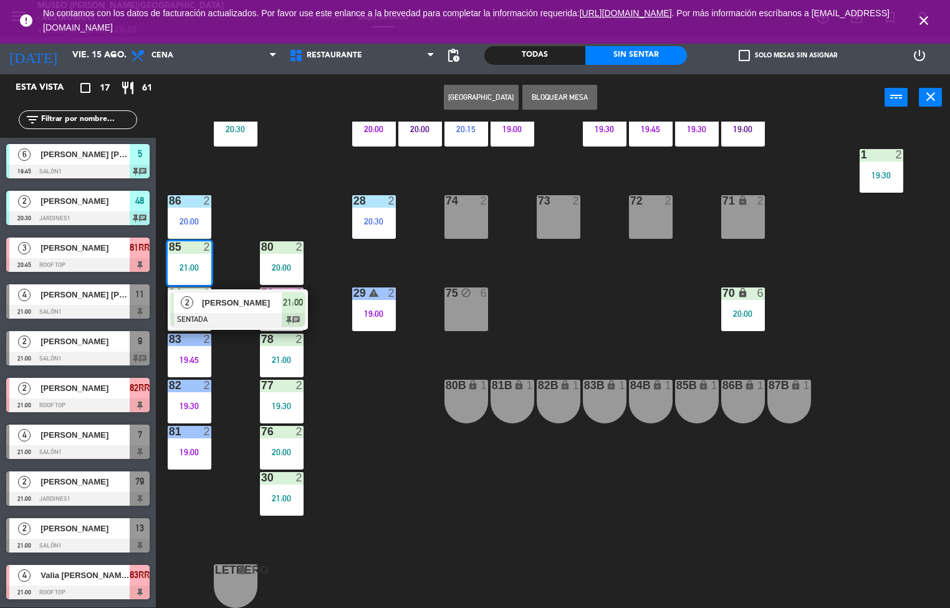
click at [244, 296] on span "[PERSON_NAME]" at bounding box center [242, 302] width 80 height 13
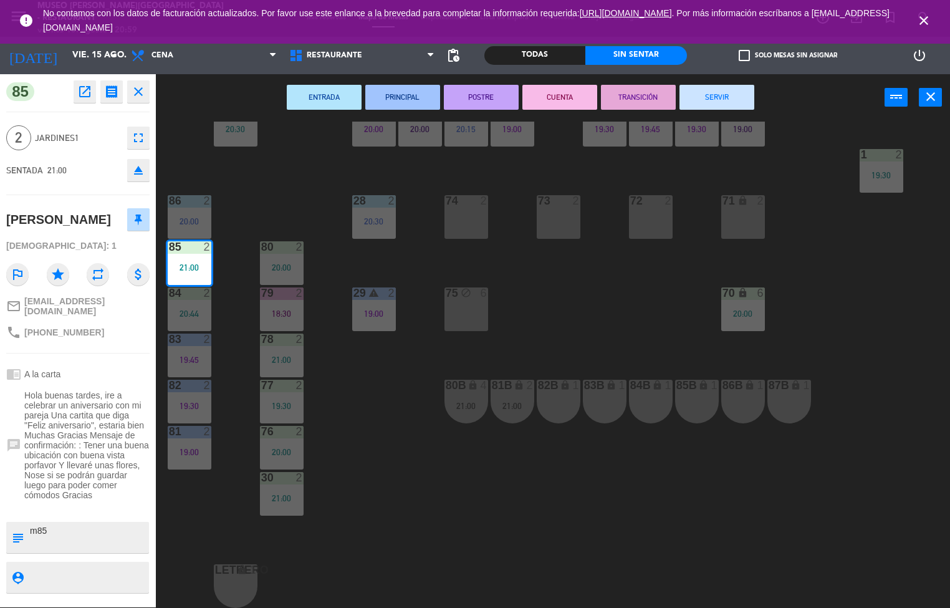
click at [453, 489] on div "44 3 20:45 49 2 19:01 54 5 20:45 64 2 17:30 48 2 20:30 53 3 20:30 63 2 20:17 43…" at bounding box center [557, 365] width 785 height 486
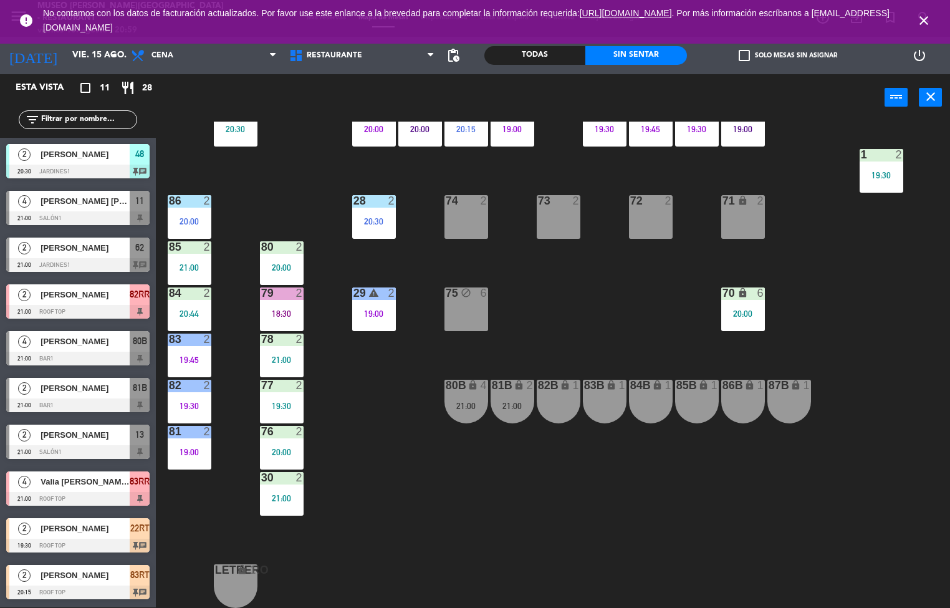
scroll to position [225, 0]
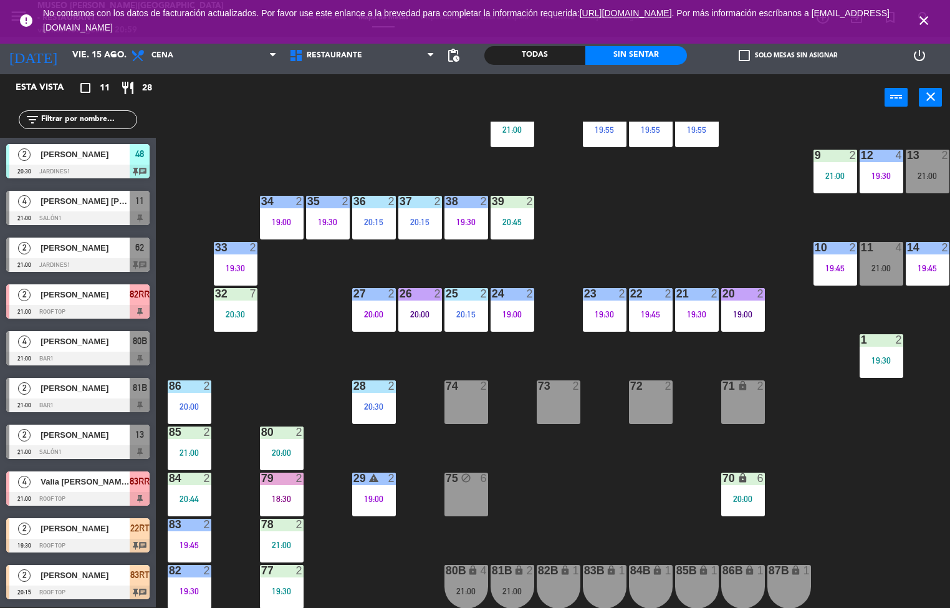
click at [515, 310] on div "19:00" at bounding box center [513, 314] width 44 height 9
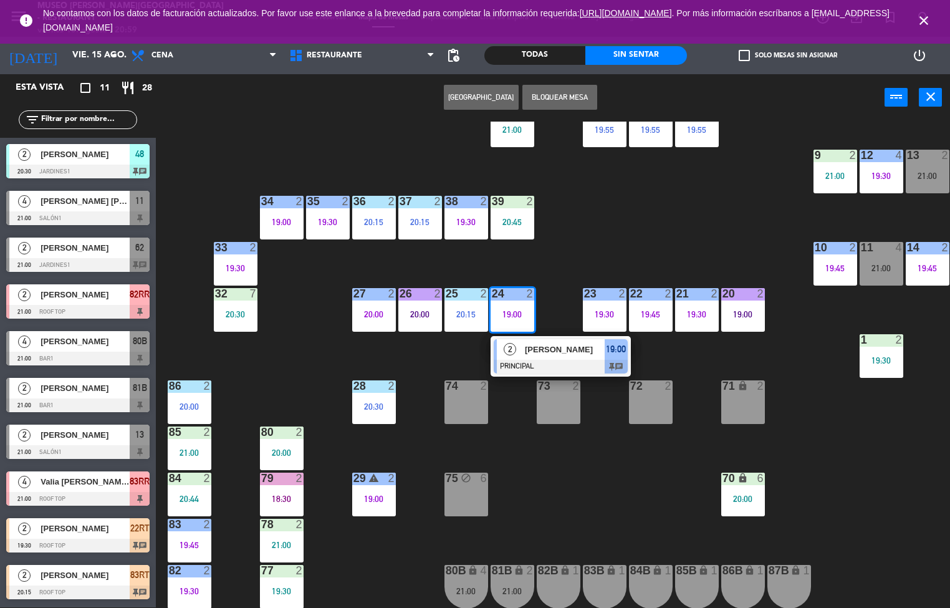
click at [567, 353] on span "[PERSON_NAME]" at bounding box center [565, 349] width 80 height 13
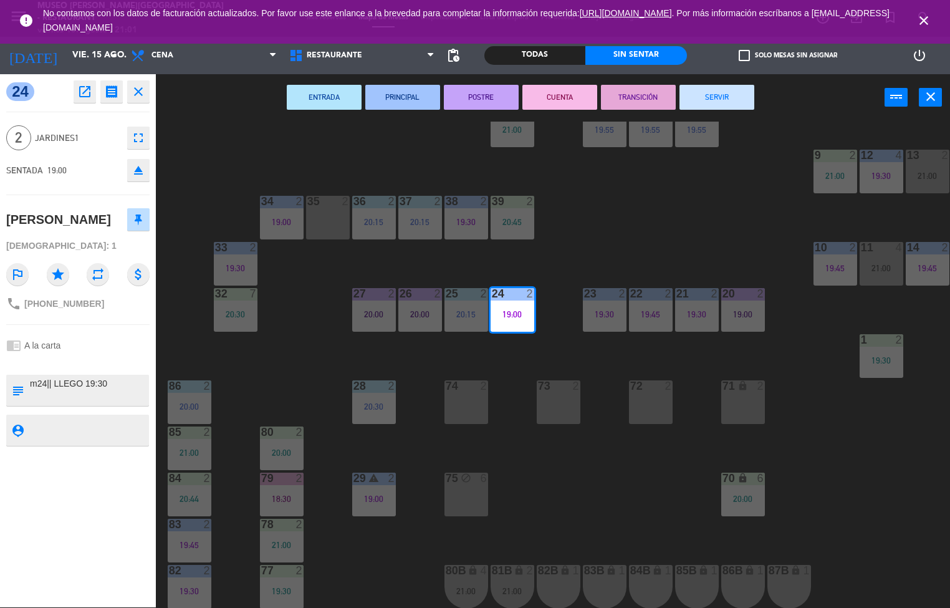
click at [446, 507] on div "75 block 6" at bounding box center [466, 494] width 44 height 44
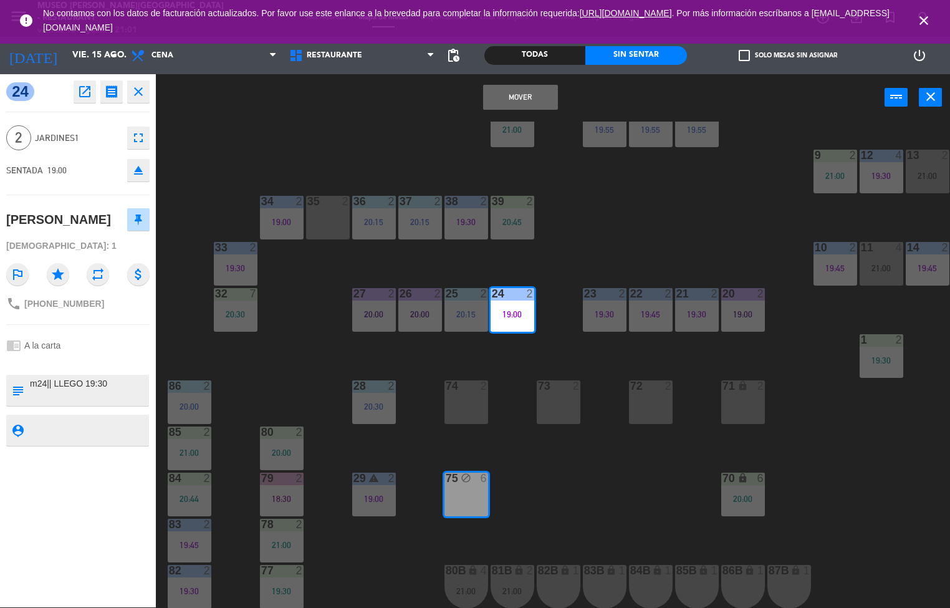
click at [309, 325] on div "44 3 20:45 49 2 19:01 54 5 20:45 64 2 17:30 48 2 20:30 53 3 20:30 63 2 20:17 43…" at bounding box center [557, 365] width 785 height 486
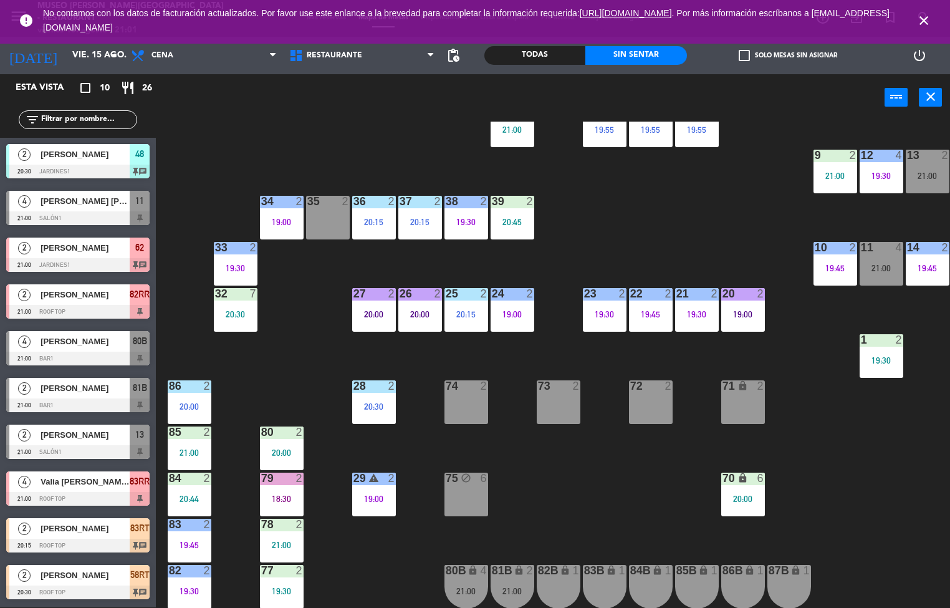
click at [242, 305] on div "32 7 20:30" at bounding box center [236, 310] width 44 height 44
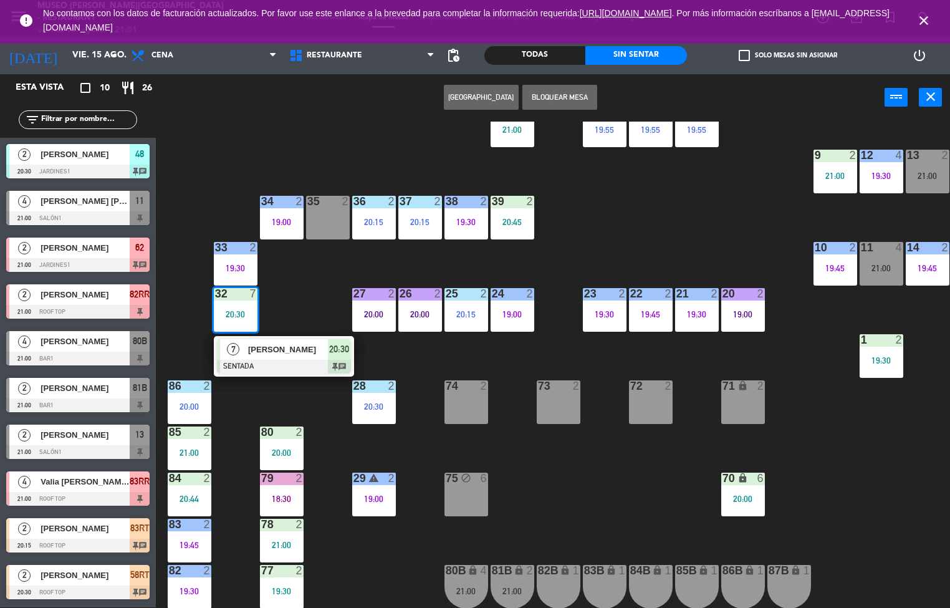
click at [298, 348] on span "[PERSON_NAME]" at bounding box center [288, 349] width 80 height 13
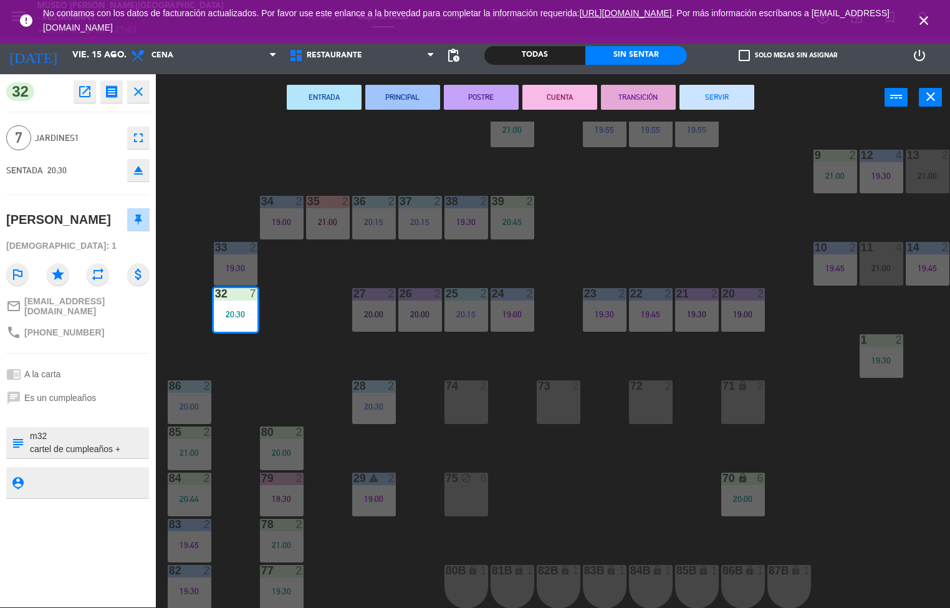
click at [79, 92] on icon "open_in_new" at bounding box center [84, 91] width 15 height 15
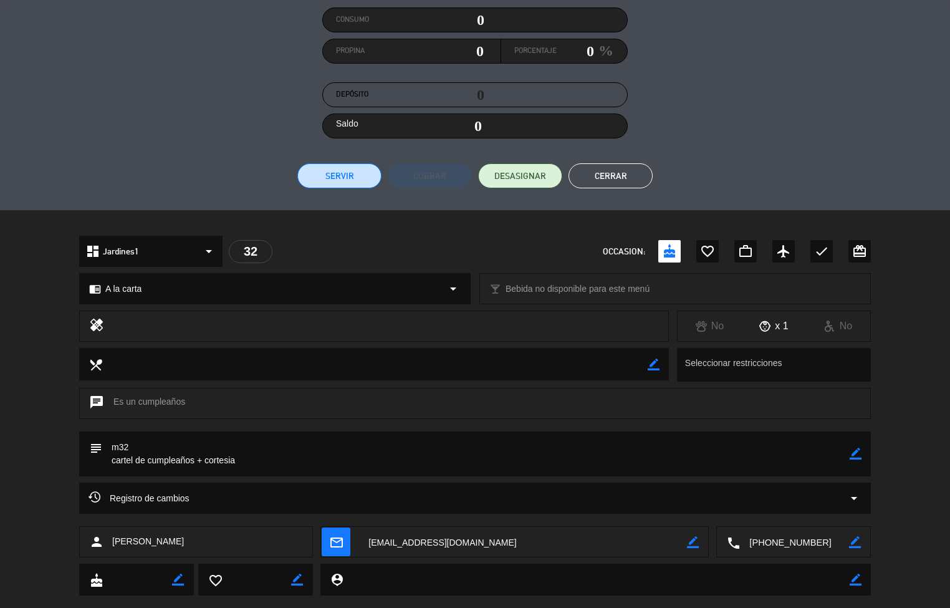
scroll to position [183, 0]
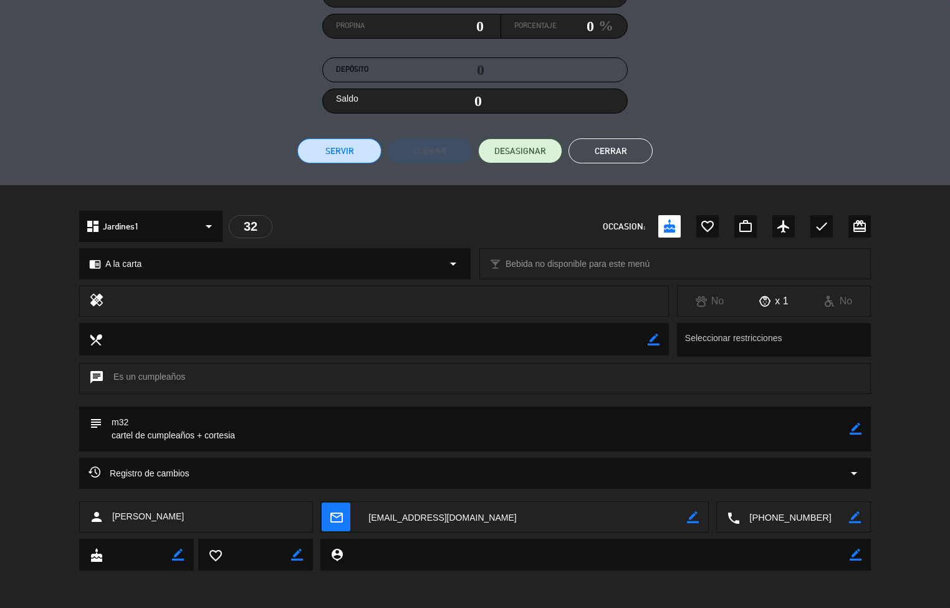
click at [623, 145] on button "Cerrar" at bounding box center [610, 150] width 84 height 25
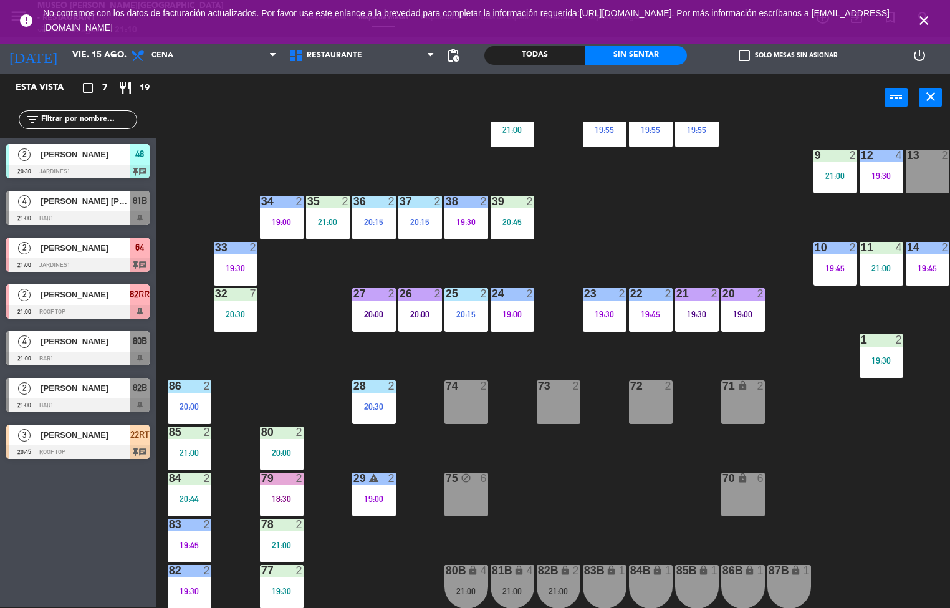
click at [198, 397] on div "86 2 20:00" at bounding box center [190, 402] width 44 height 44
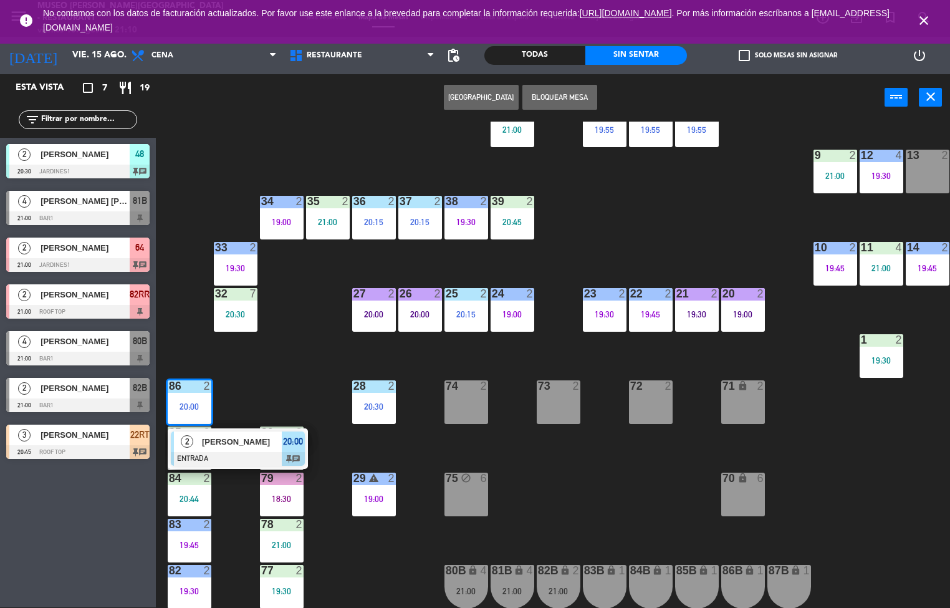
click at [264, 435] on span "[PERSON_NAME]" at bounding box center [242, 441] width 80 height 13
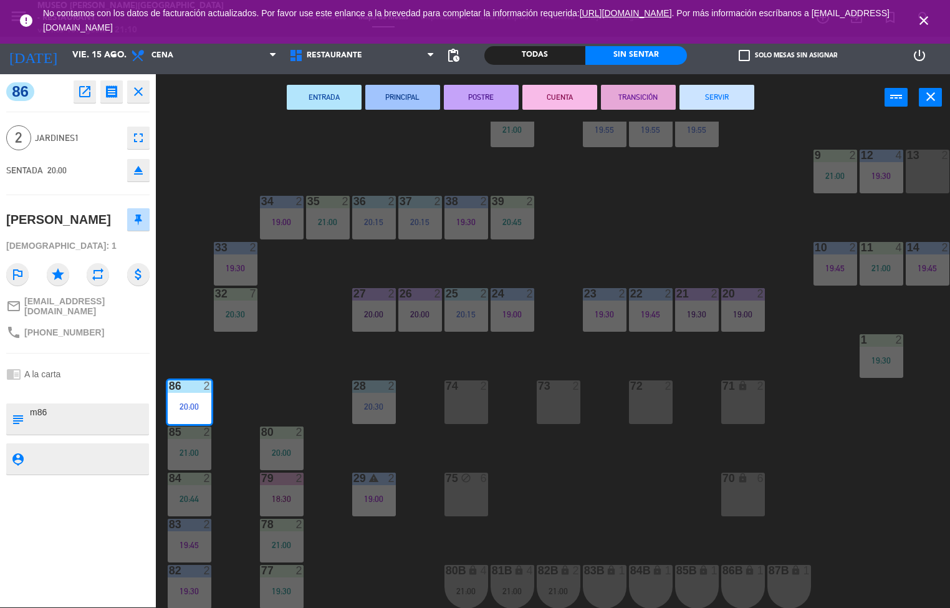
click at [88, 90] on icon "open_in_new" at bounding box center [84, 91] width 15 height 15
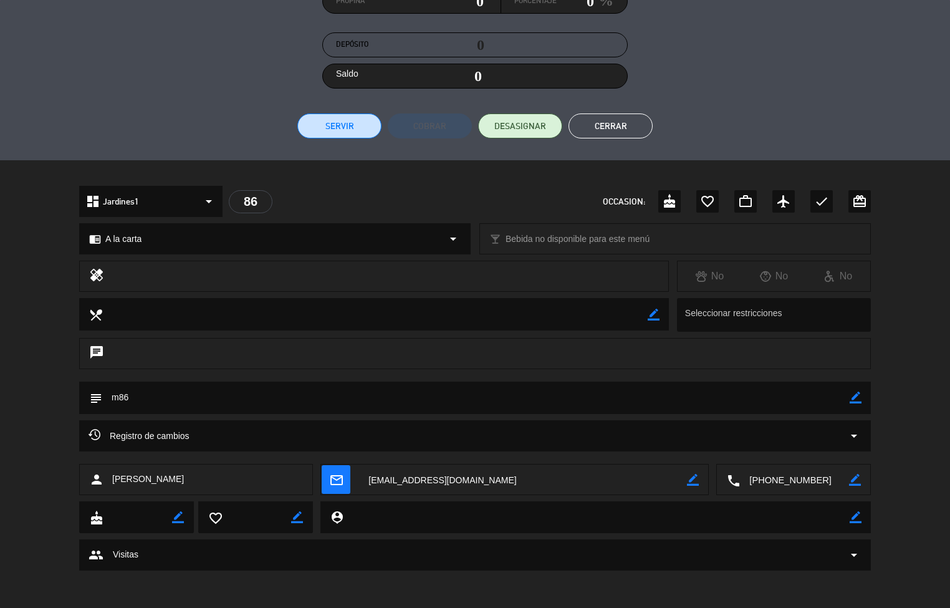
scroll to position [208, 0]
click at [612, 124] on button "Cerrar" at bounding box center [610, 125] width 84 height 25
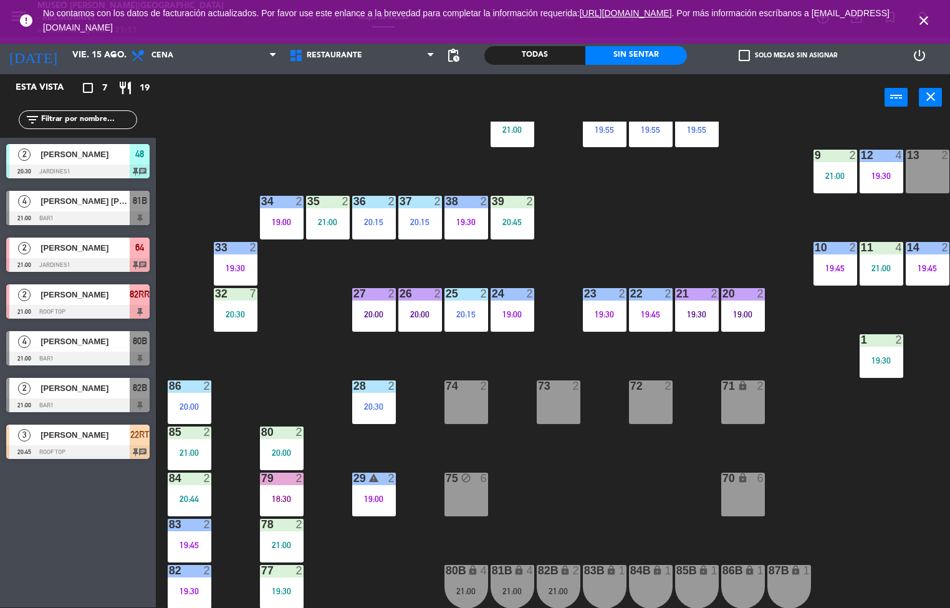
click at [288, 352] on div "44 3 20:45 49 2 54 5 20:45 64 2 21:00 48 2 20:30 53 3 20:30 63 2 20:17 43 4 20:…" at bounding box center [557, 365] width 785 height 486
click at [289, 403] on div "44 3 20:45 49 2 54 5 20:45 64 2 21:00 48 2 20:30 53 3 20:30 63 2 20:17 43 4 20:…" at bounding box center [557, 365] width 785 height 486
click at [299, 201] on div "35" at bounding box center [307, 201] width 21 height 11
click at [381, 148] on div "44 3 20:45 49 2 54 5 20:45 64 2 21:00 48 2 20:30 53 3 20:30 63 2 20:17 43 4 20:…" at bounding box center [557, 365] width 785 height 486
click at [327, 221] on div "21:00" at bounding box center [328, 222] width 44 height 9
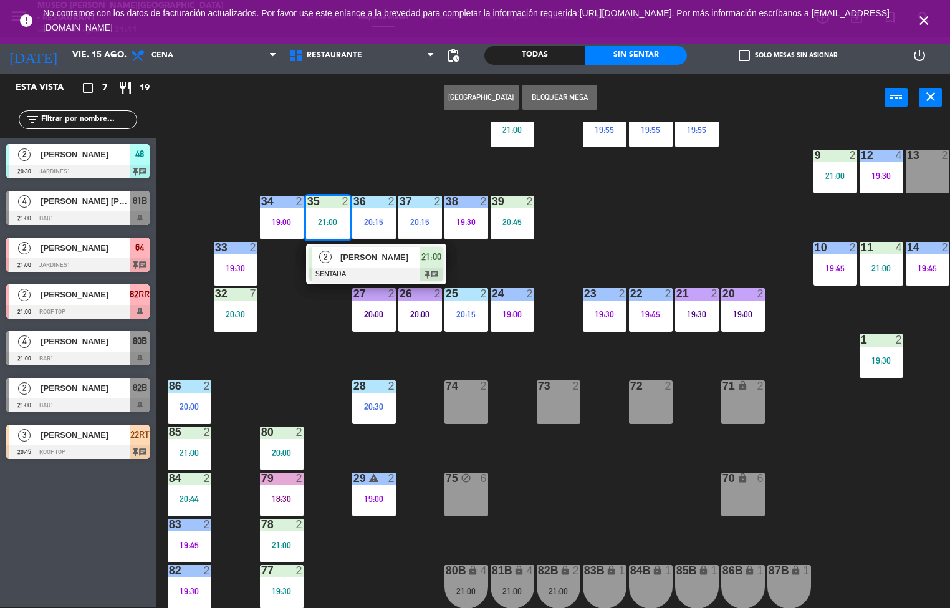
click at [406, 261] on span "[PERSON_NAME]" at bounding box center [380, 257] width 80 height 13
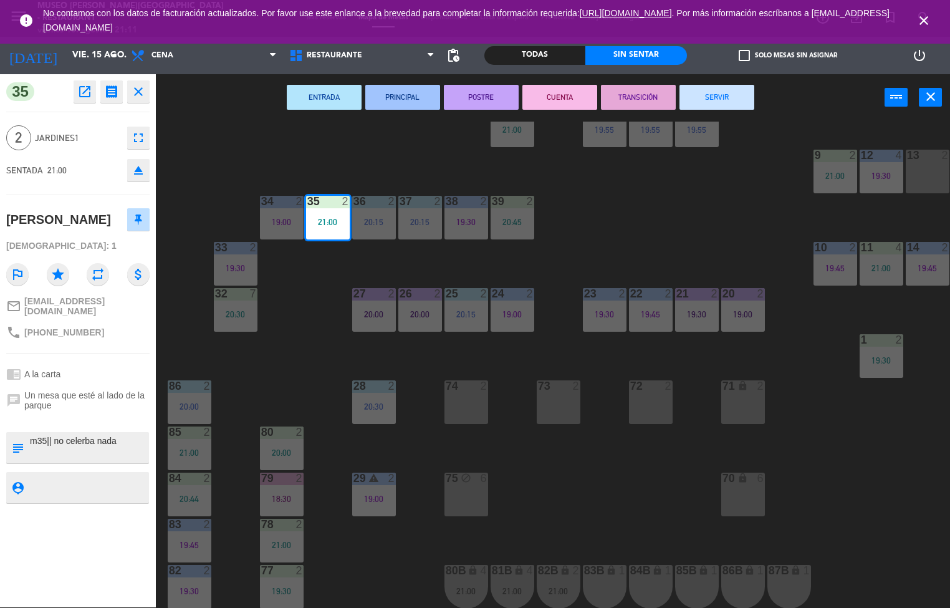
click at [270, 357] on div "44 3 20:45 49 2 54 5 20:45 64 2 21:00 48 2 20:30 53 3 20:30 63 2 20:17 43 4 20:…" at bounding box center [557, 365] width 785 height 486
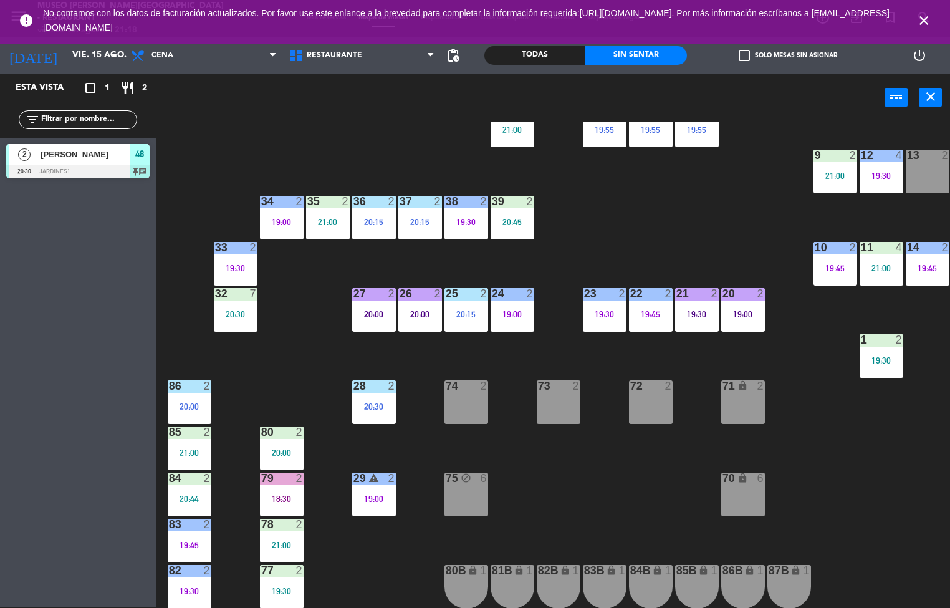
click at [361, 402] on div "20:30" at bounding box center [374, 406] width 44 height 9
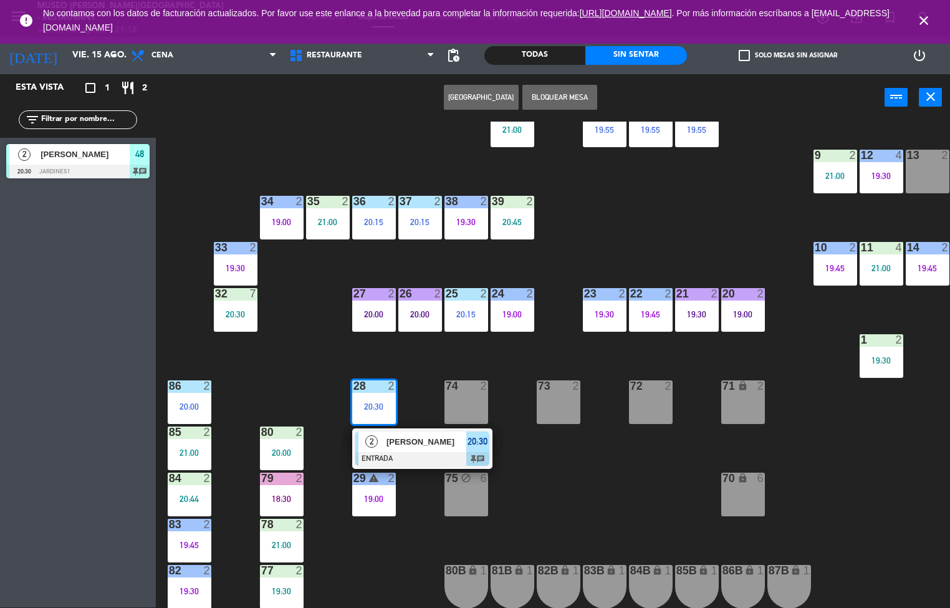
click at [429, 440] on span "[PERSON_NAME]" at bounding box center [426, 441] width 80 height 13
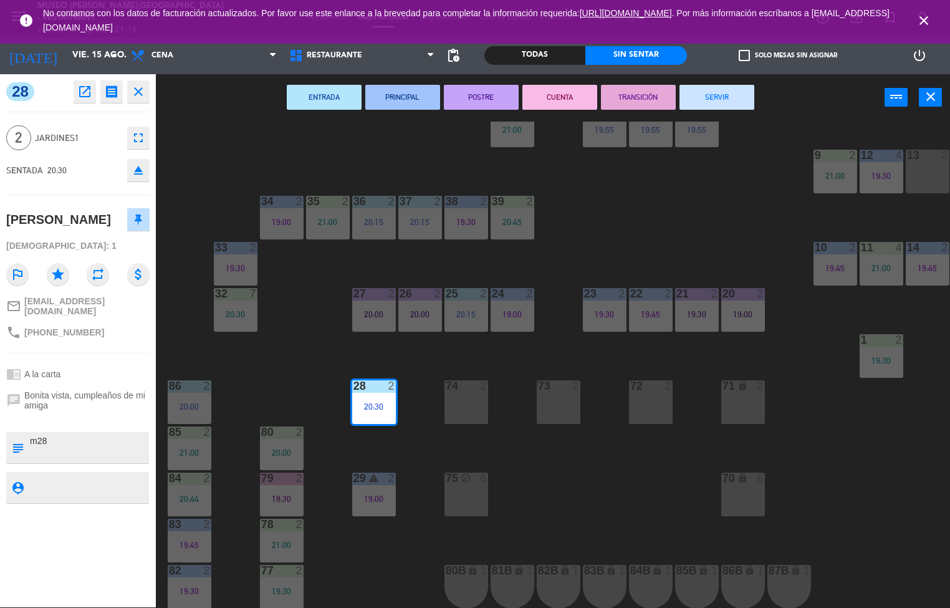
click at [142, 84] on icon "close" at bounding box center [138, 91] width 15 height 15
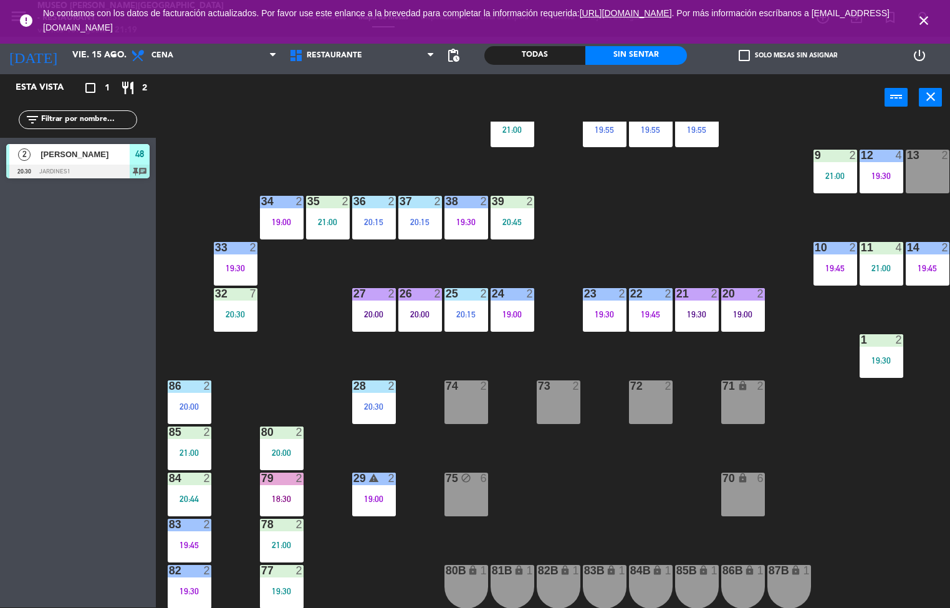
click at [384, 384] on div "2" at bounding box center [394, 385] width 21 height 11
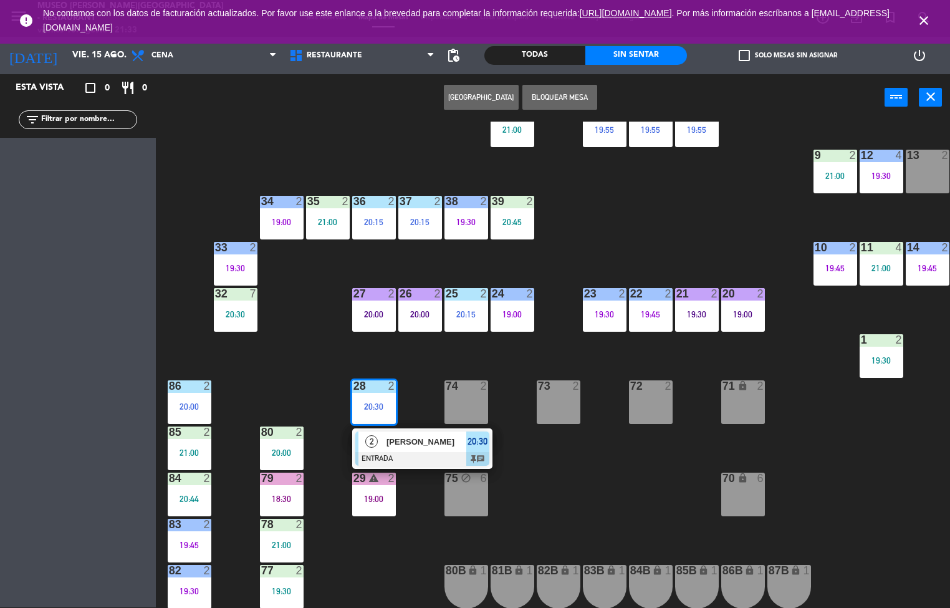
click at [310, 397] on div "44 3 20:45 49 2 54 5 20:45 64 2 48 2 20:30 53 3 20:30 63 2 20:17 43 4 20:00 62 …" at bounding box center [557, 365] width 785 height 486
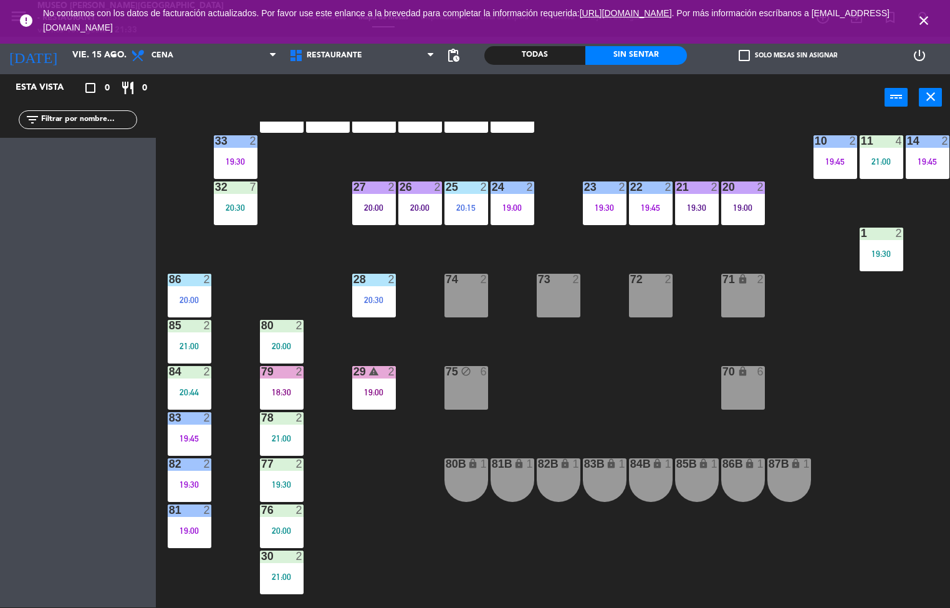
scroll to position [333, 0]
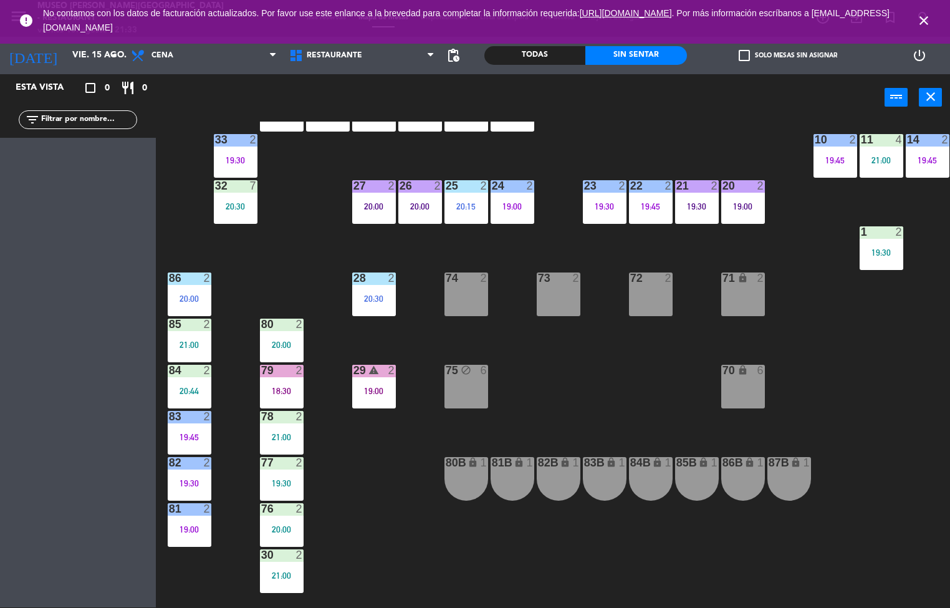
click at [370, 552] on div "44 3 20:45 49 2 54 5 20:45 64 2 48 2 20:30 53 3 20:30 63 2 20:17 43 4 20:00 62 …" at bounding box center [557, 365] width 785 height 486
click at [83, 58] on input "vie. 15 ago." at bounding box center [125, 55] width 118 height 22
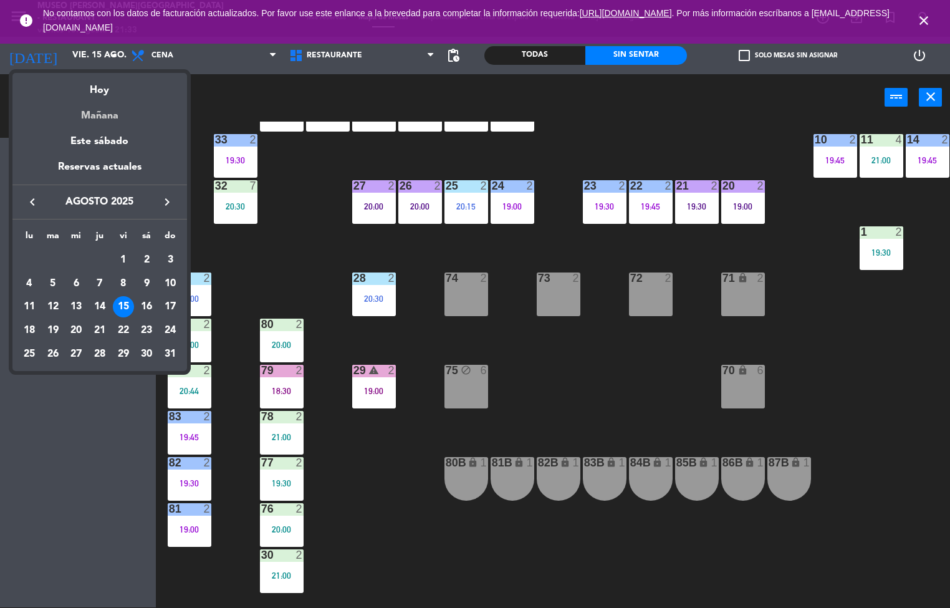
click at [67, 114] on div "Mañana" at bounding box center [99, 111] width 175 height 26
type input "sáb. 16 ago."
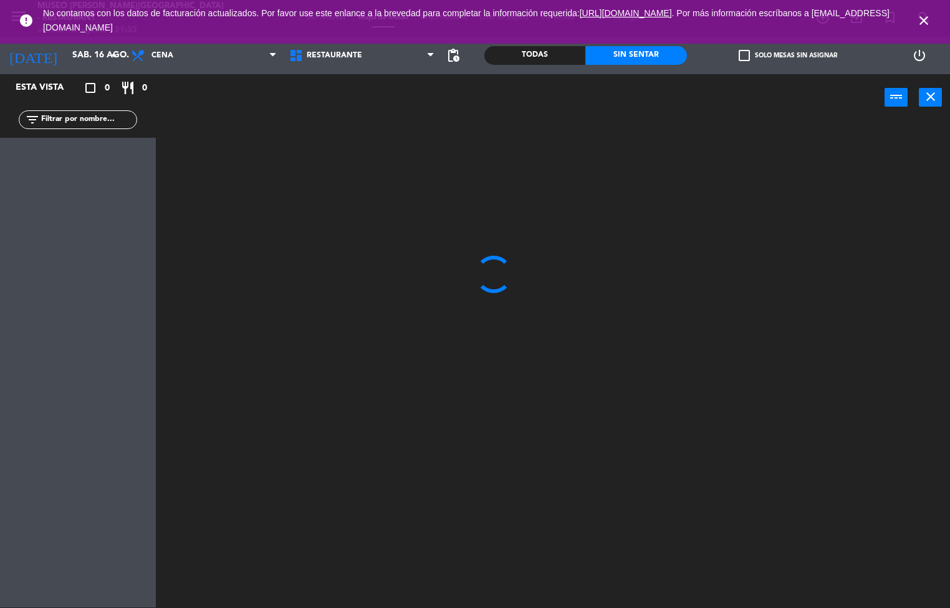
scroll to position [0, 0]
click at [66, 60] on input "sáb. 16 ago." at bounding box center [125, 55] width 118 height 22
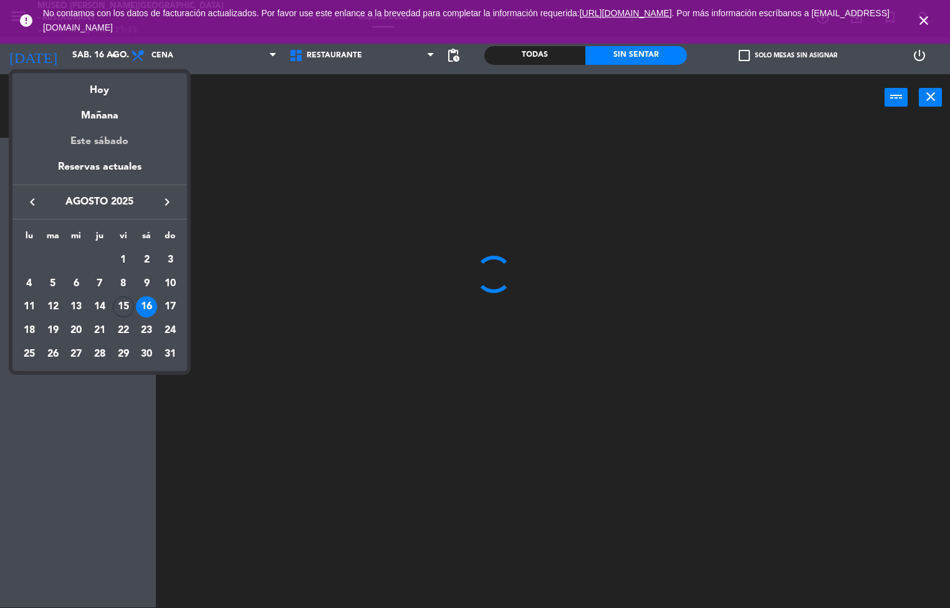
click at [81, 127] on div "Este sábado" at bounding box center [99, 141] width 175 height 35
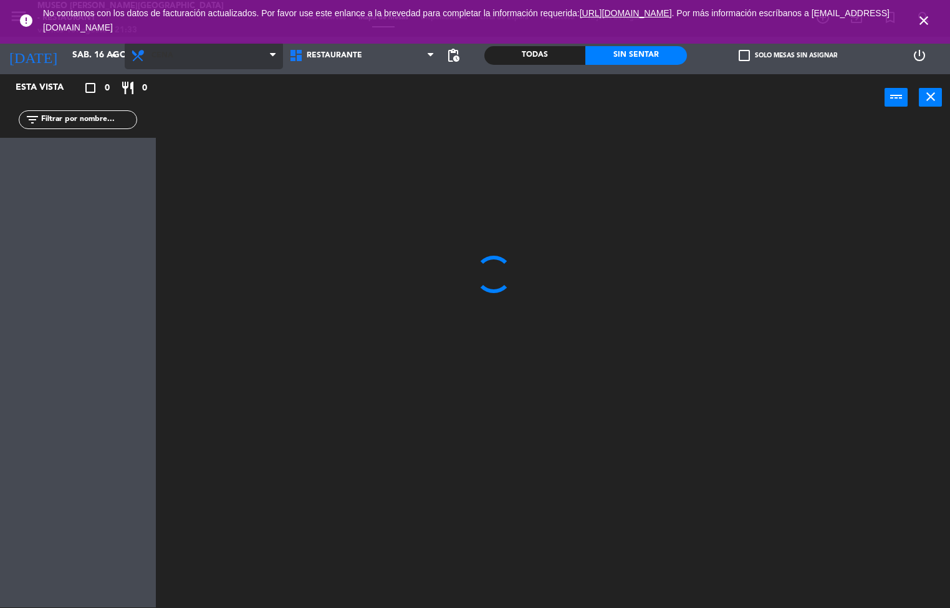
click at [167, 64] on span "Cena" at bounding box center [204, 55] width 158 height 27
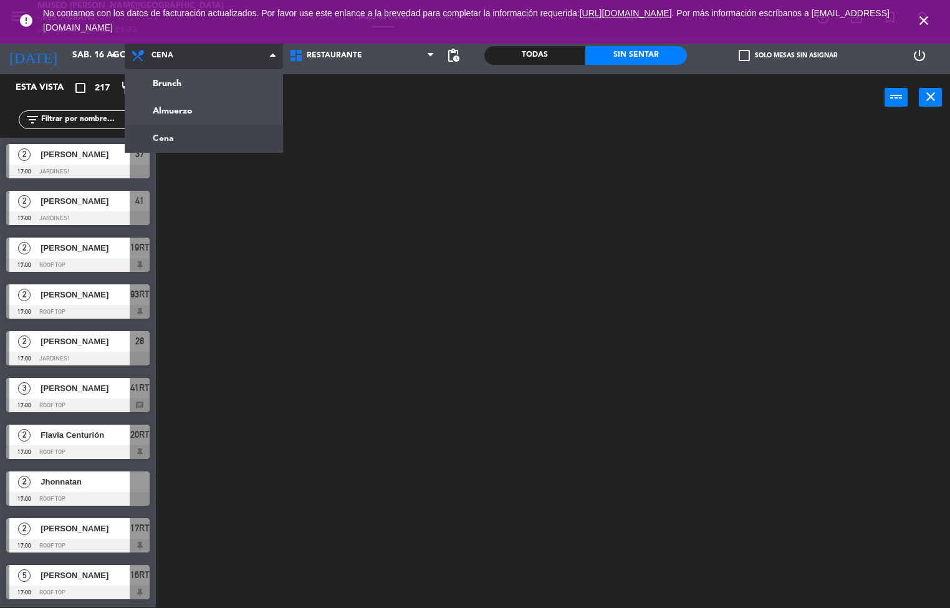
click at [145, 124] on ng-component "menu [GEOGRAPHIC_DATA][PERSON_NAME] - Restaurant [DATE] 15. agosto - 21:33 Mis …" at bounding box center [475, 303] width 950 height 608
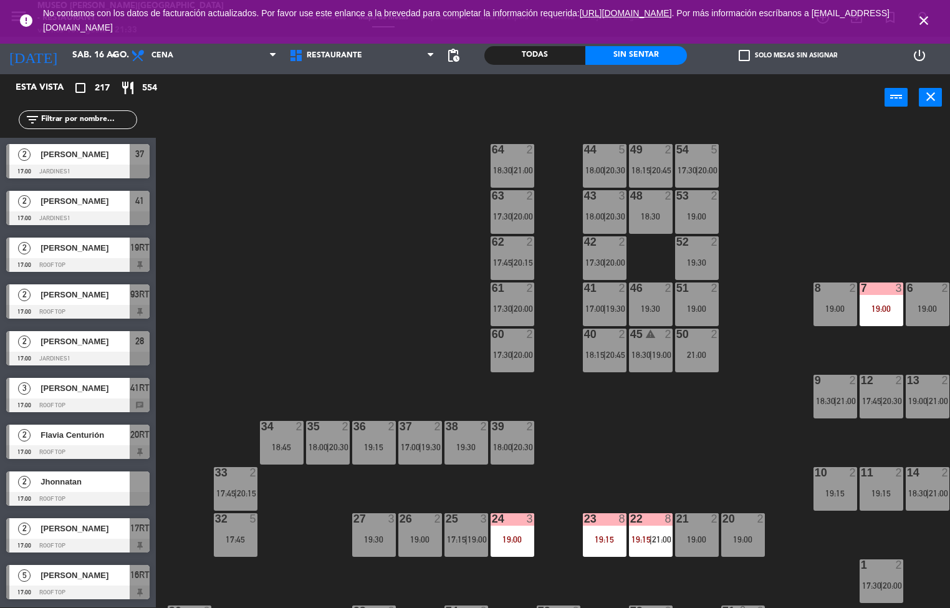
click at [165, 108] on div "power_input close" at bounding box center [520, 97] width 729 height 47
click at [148, 60] on icon at bounding box center [139, 55] width 18 height 15
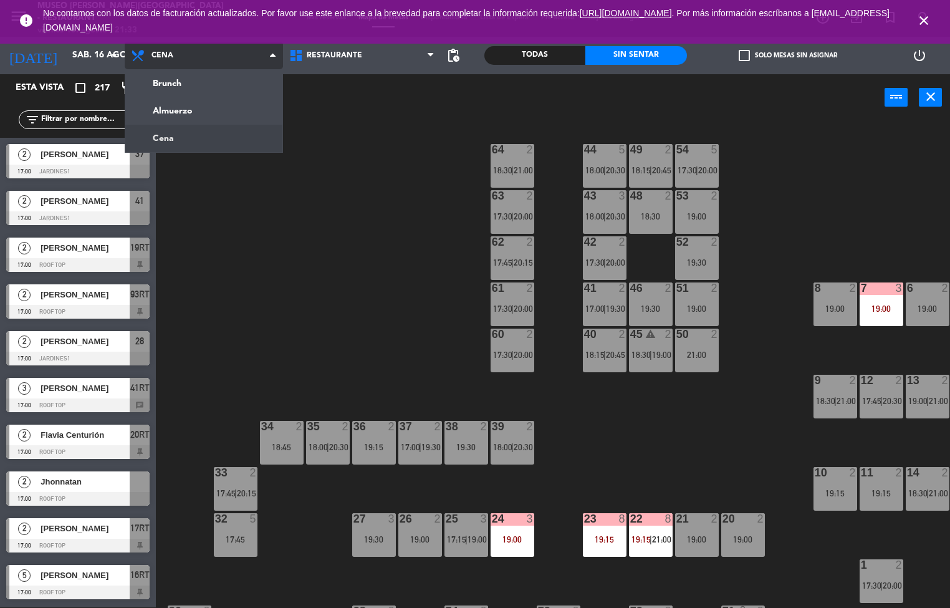
click at [184, 127] on ng-component "menu [GEOGRAPHIC_DATA][PERSON_NAME] - Restaurant [DATE] 15. agosto - 21:33 Mis …" at bounding box center [475, 303] width 950 height 608
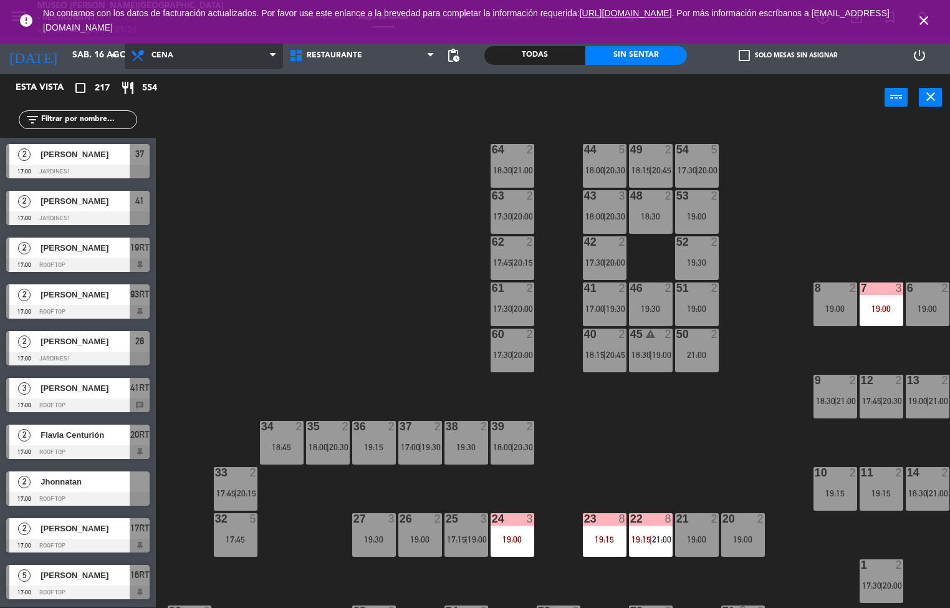
click at [181, 64] on span "Cena" at bounding box center [204, 55] width 158 height 27
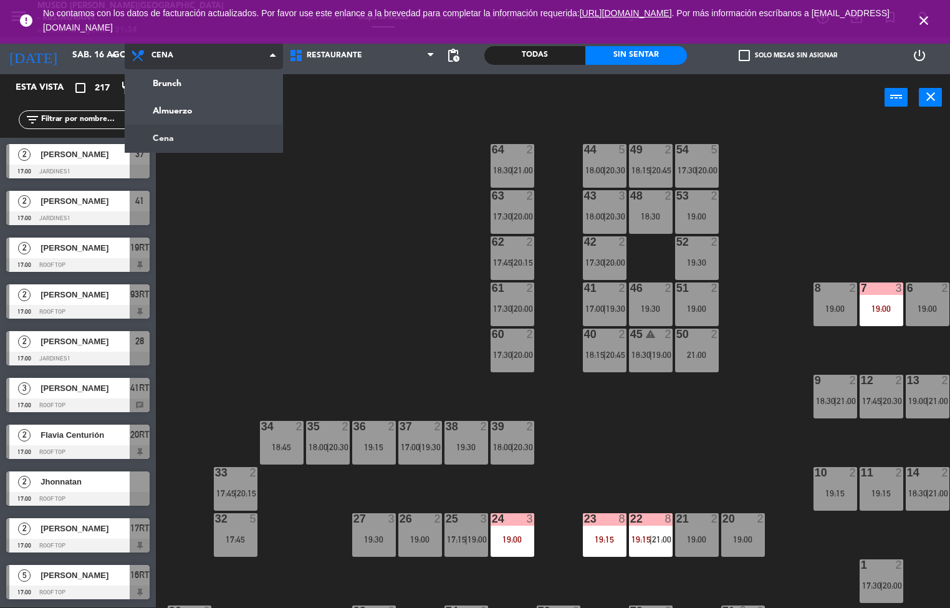
click at [166, 124] on ng-component "menu [GEOGRAPHIC_DATA][PERSON_NAME] - Restaurant [DATE] 15. agosto - 21:34 Mis …" at bounding box center [475, 303] width 950 height 608
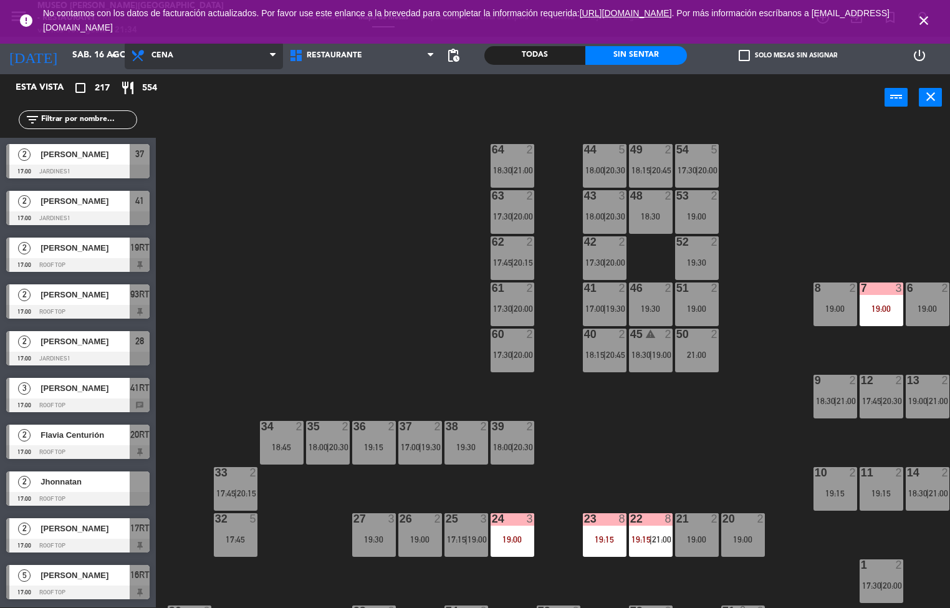
click at [178, 66] on span "Cena" at bounding box center [204, 55] width 158 height 27
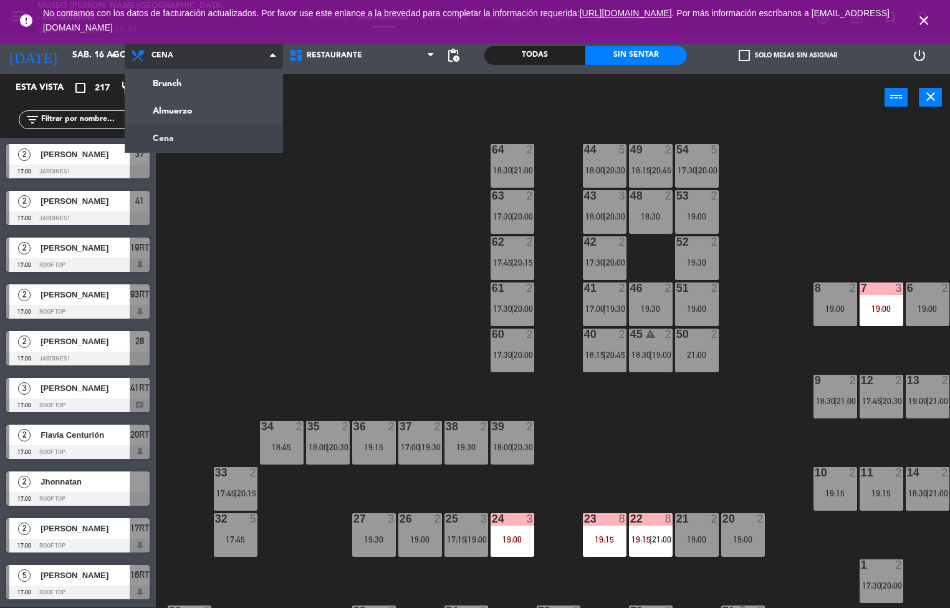
click at [145, 114] on ng-component "menu [GEOGRAPHIC_DATA][PERSON_NAME] - Restaurant [DATE] 15. agosto - 21:34 Mis …" at bounding box center [475, 303] width 950 height 608
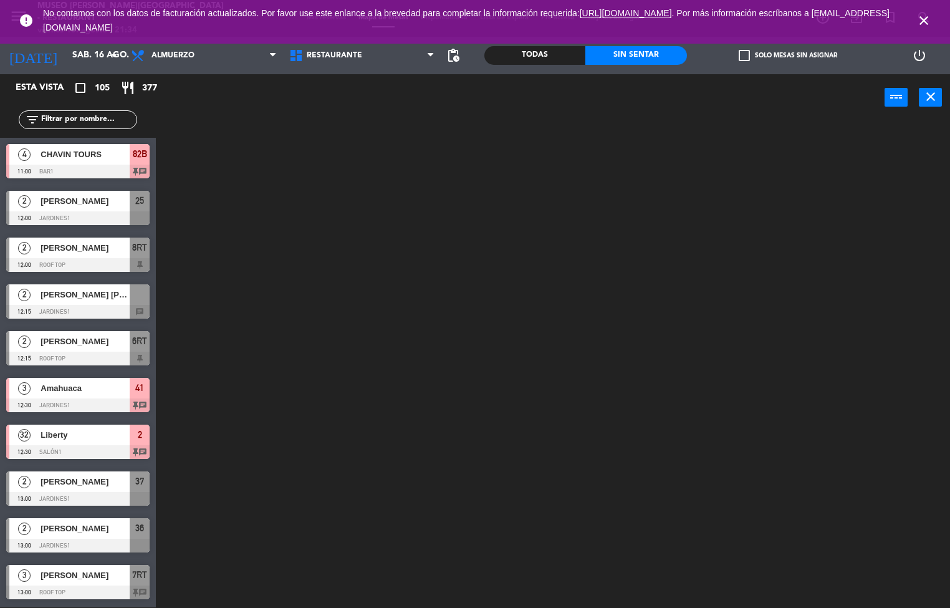
click at [916, 21] on icon "close" at bounding box center [923, 20] width 15 height 15
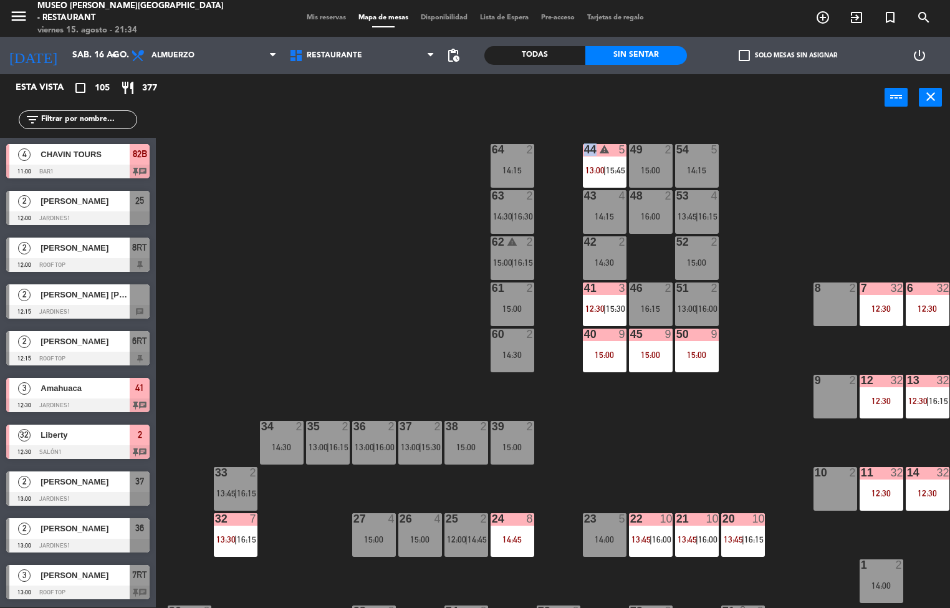
click at [380, 320] on div "44 warning 5 13:00 | 15:45 49 2 15:00 54 5 14:15 64 2 14:15 48 2 16:00 53 4 13:…" at bounding box center [557, 365] width 785 height 486
click at [355, 357] on div "44 warning 5 13:00 | 15:45 49 2 15:00 54 5 14:15 64 2 14:15 48 2 16:00 53 4 13:…" at bounding box center [557, 365] width 785 height 486
click at [408, 232] on div "44 warning 5 13:00 | 15:45 49 2 15:00 54 5 14:15 64 2 14:15 48 2 16:00 53 4 13:…" at bounding box center [557, 365] width 785 height 486
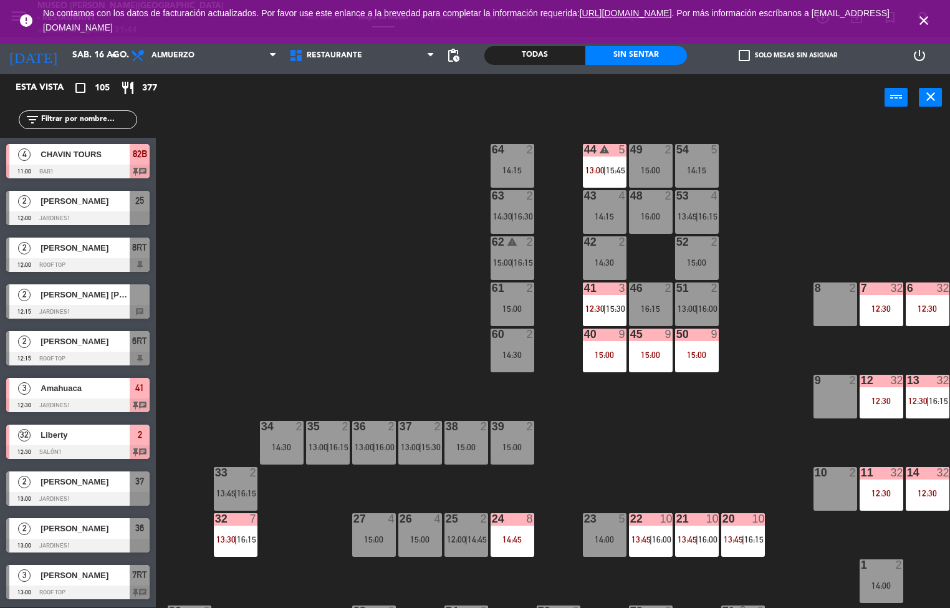
click at [277, 259] on div "44 warning 5 13:00 | 15:45 49 2 15:00 54 5 14:15 64 2 14:15 48 2 16:00 53 4 13:…" at bounding box center [557, 365] width 785 height 486
click at [350, 299] on div "44 warning 5 13:00 | 15:45 49 2 15:00 54 5 14:15 64 2 14:15 48 2 16:00 53 4 13:…" at bounding box center [557, 365] width 785 height 486
click at [928, 19] on icon "close" at bounding box center [923, 20] width 15 height 15
